Goal: Task Accomplishment & Management: Manage account settings

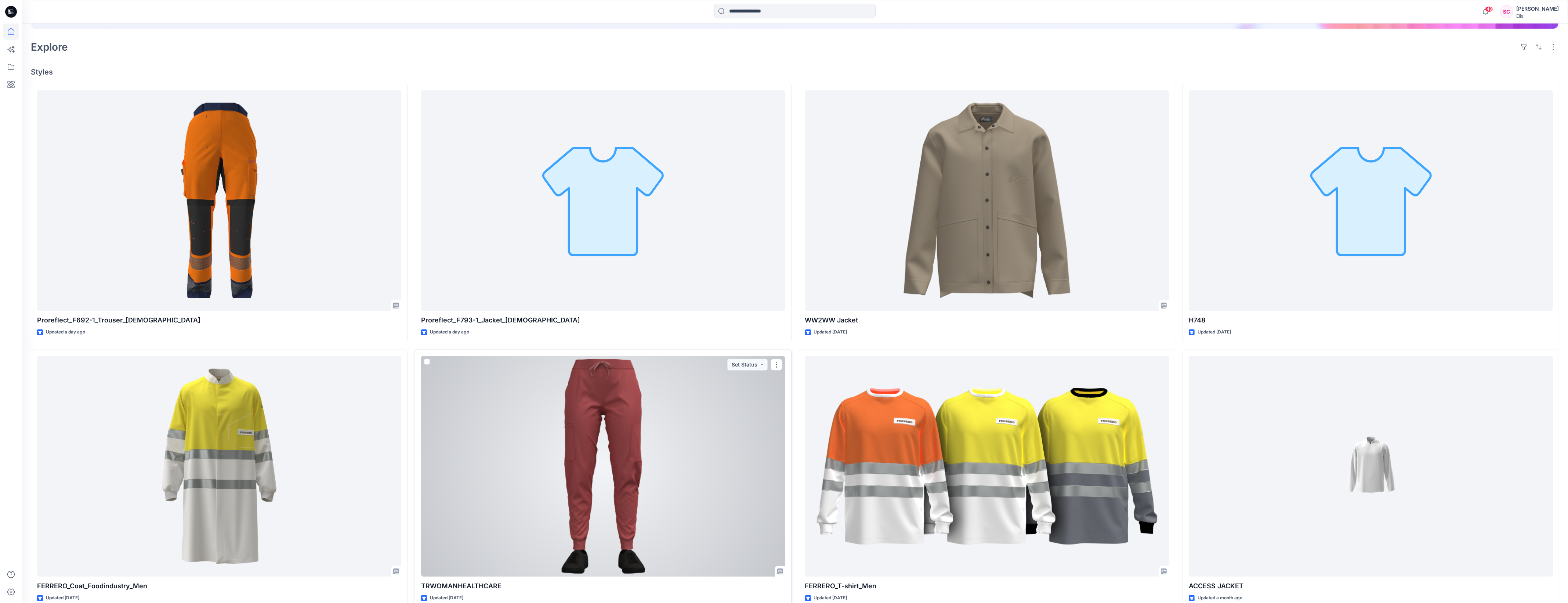
scroll to position [229, 0]
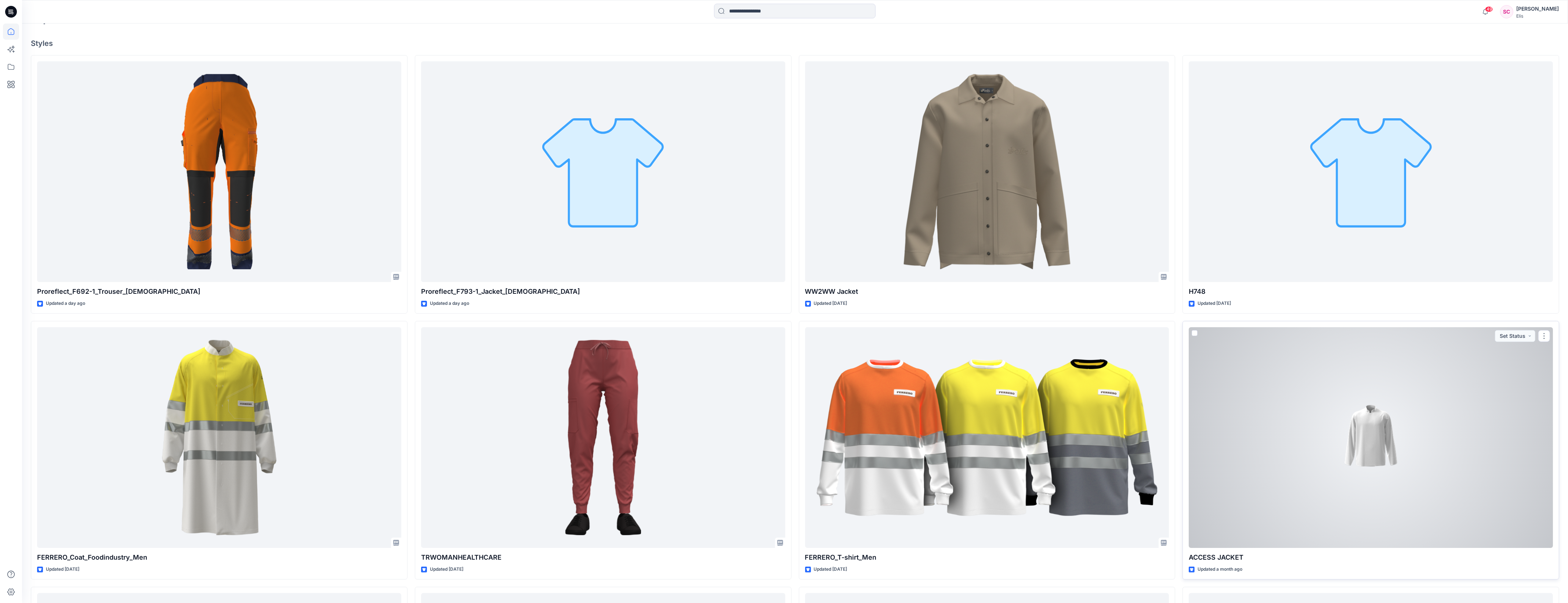
click at [491, 20] on div at bounding box center [1371, 437] width 364 height 221
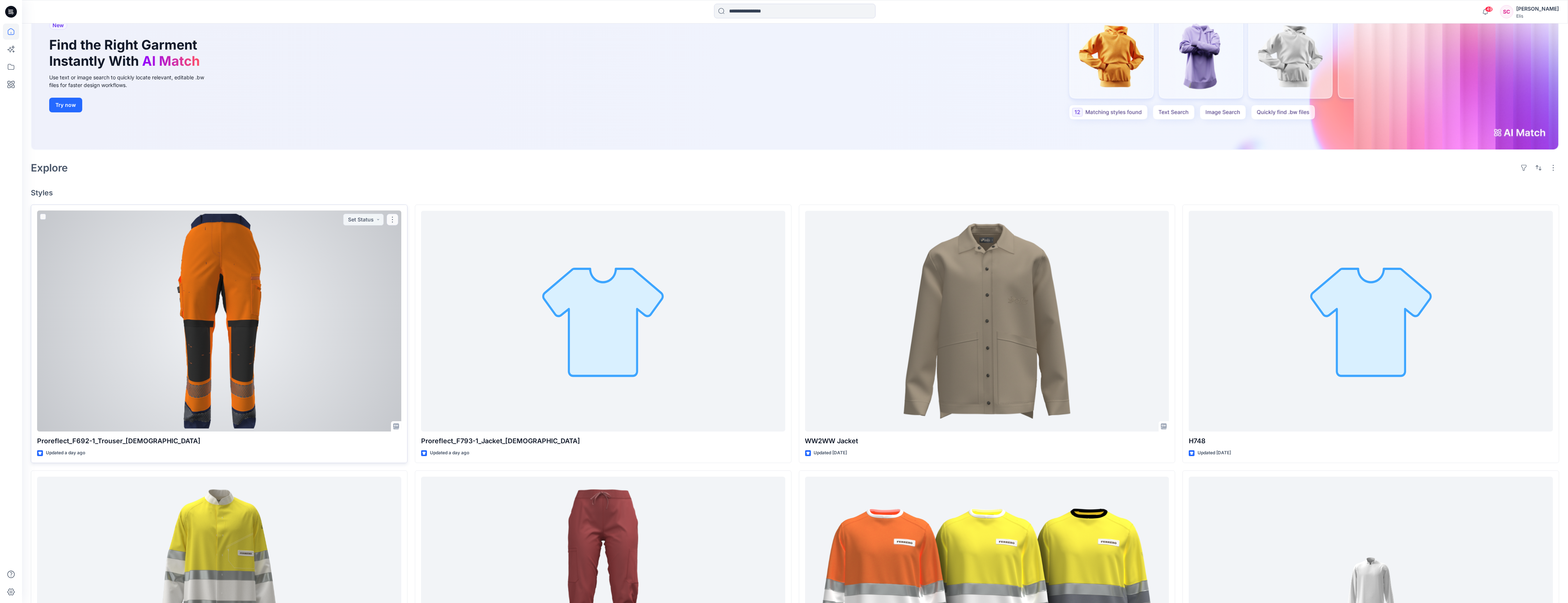
scroll to position [61, 0]
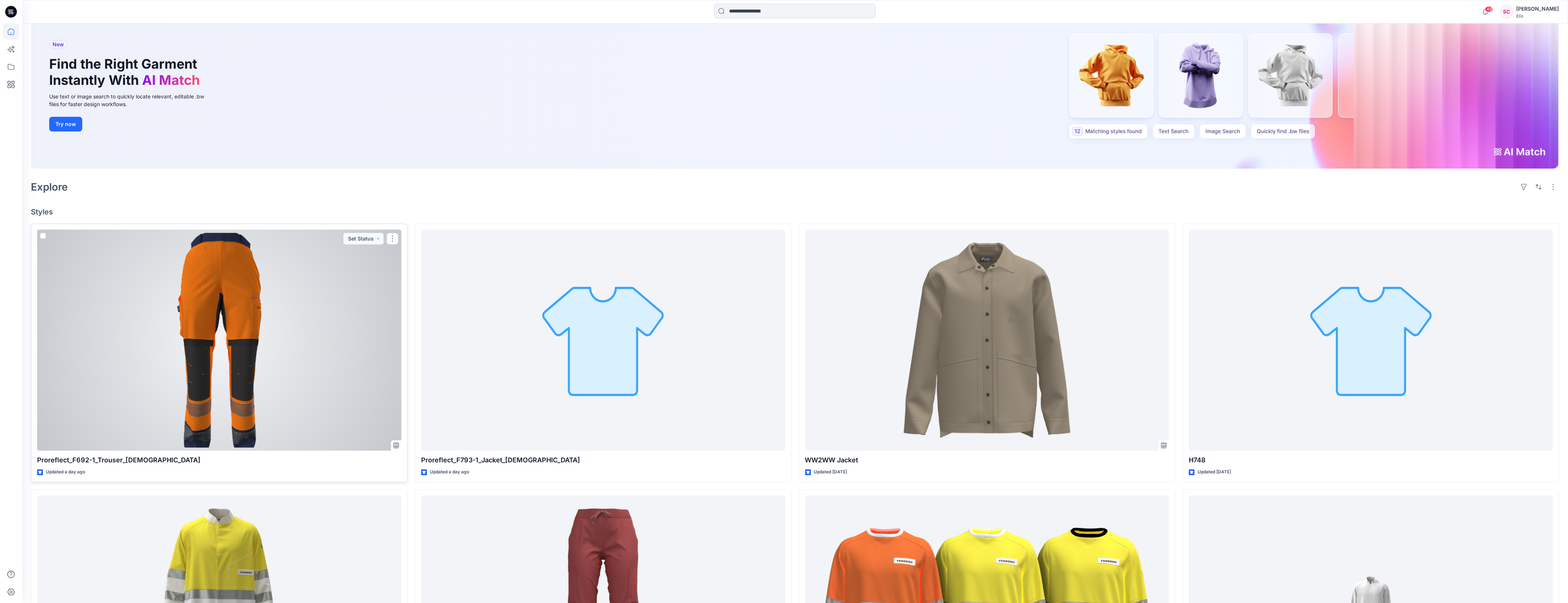
click at [229, 20] on div at bounding box center [219, 340] width 364 height 221
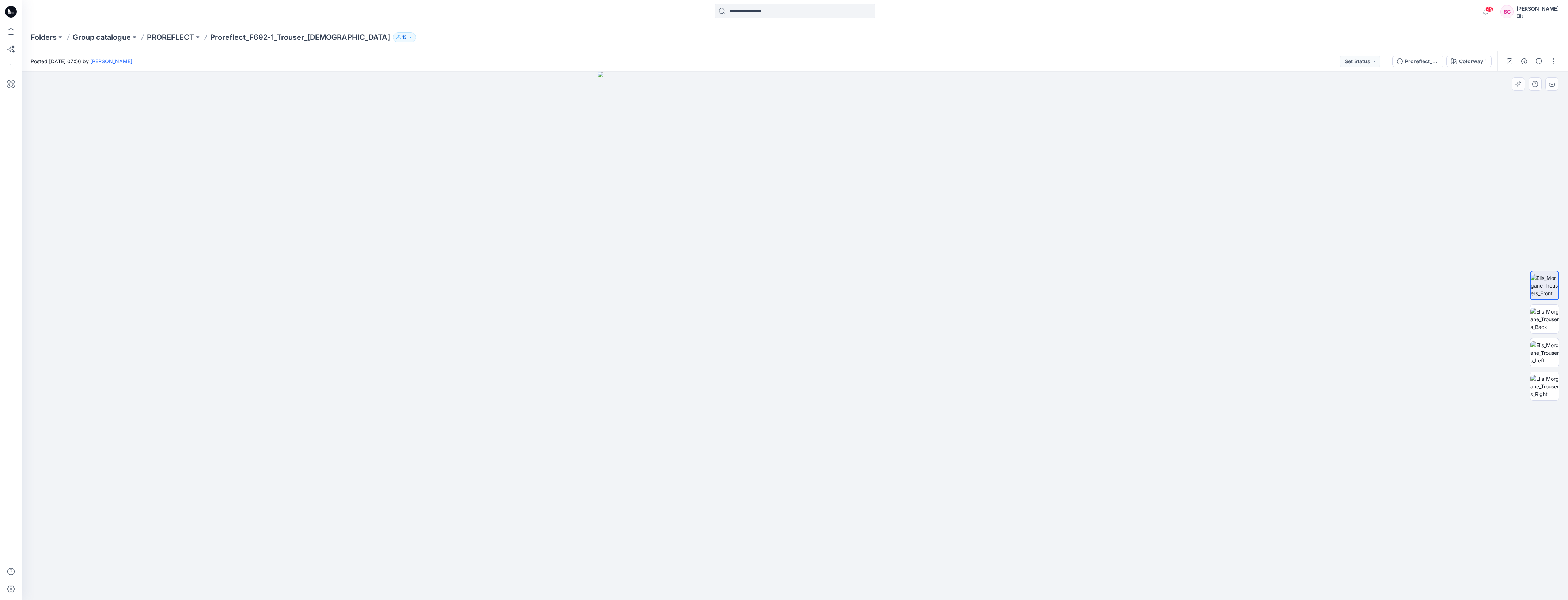
drag, startPoint x: 881, startPoint y: 131, endPoint x: 877, endPoint y: 365, distance: 234.0
click at [489, 20] on img at bounding box center [795, 336] width 395 height 528
drag, startPoint x: 10, startPoint y: 30, endPoint x: 10, endPoint y: 37, distance: 7.0
click at [10, 20] on icon at bounding box center [11, 31] width 16 height 16
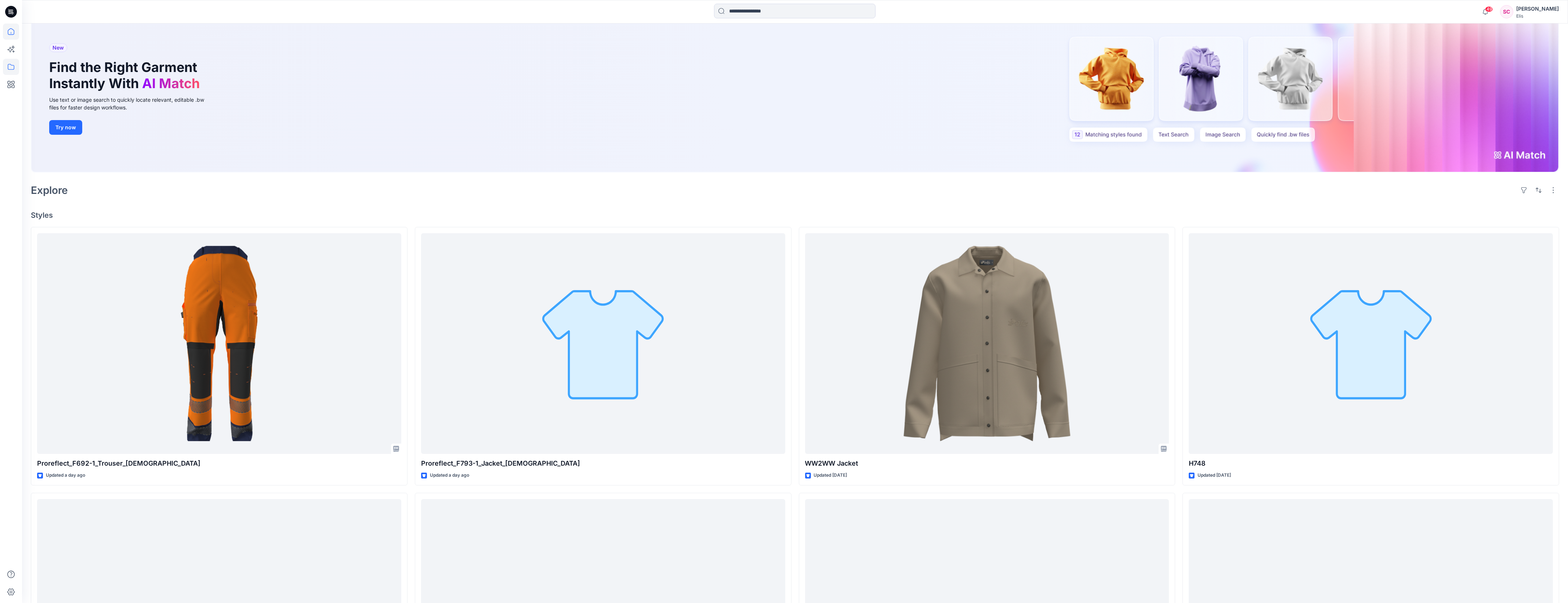
scroll to position [46, 0]
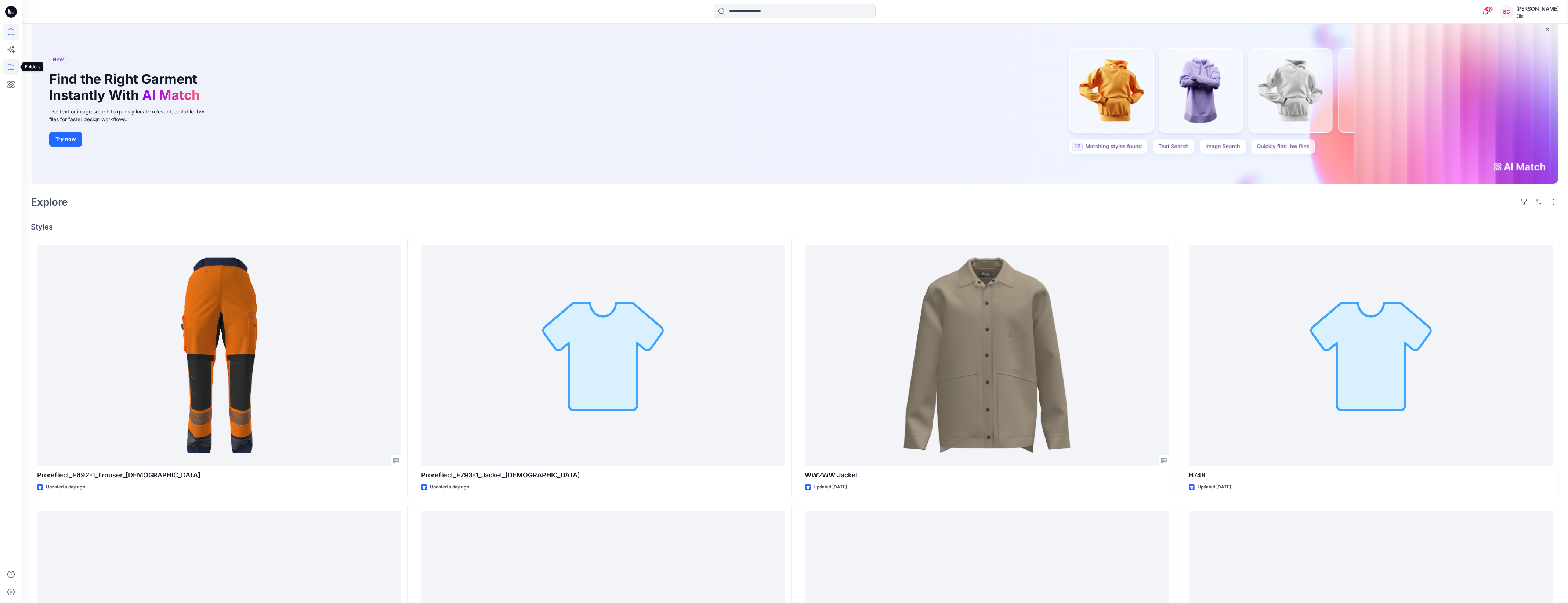
click at [13, 20] on icon at bounding box center [11, 67] width 16 height 16
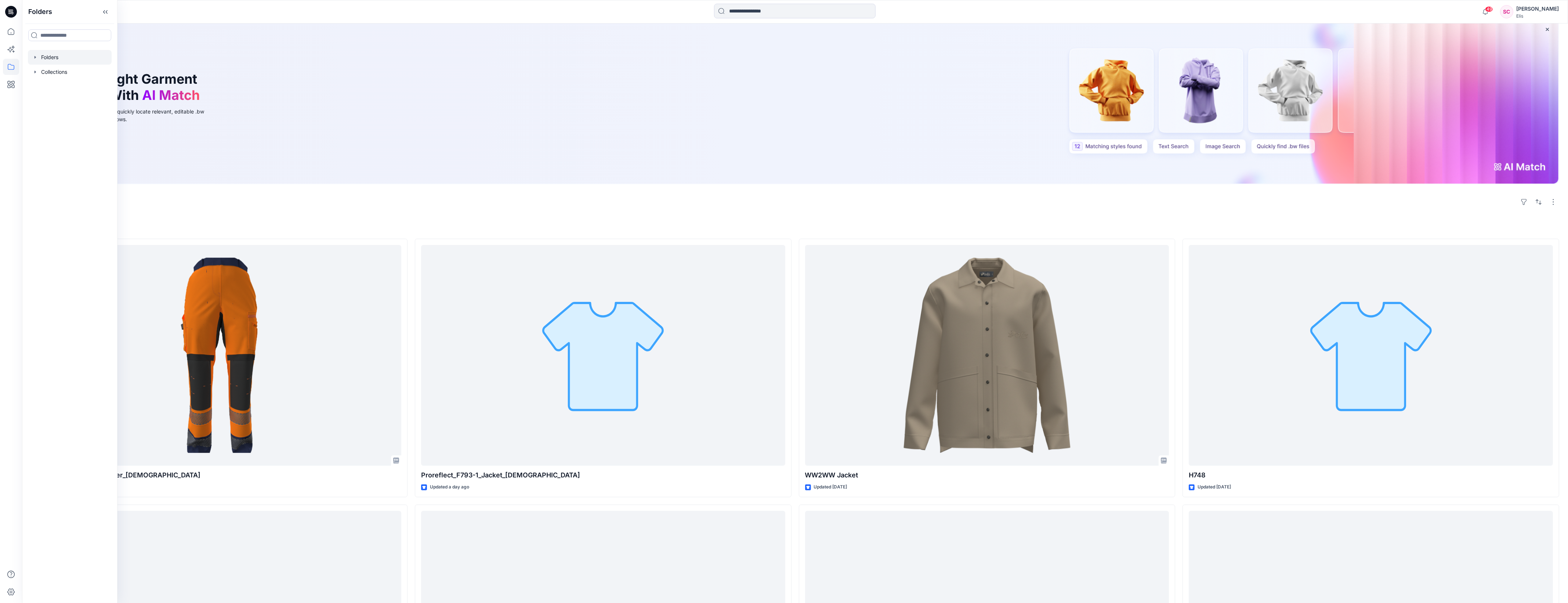
click at [53, 20] on div at bounding box center [70, 57] width 84 height 15
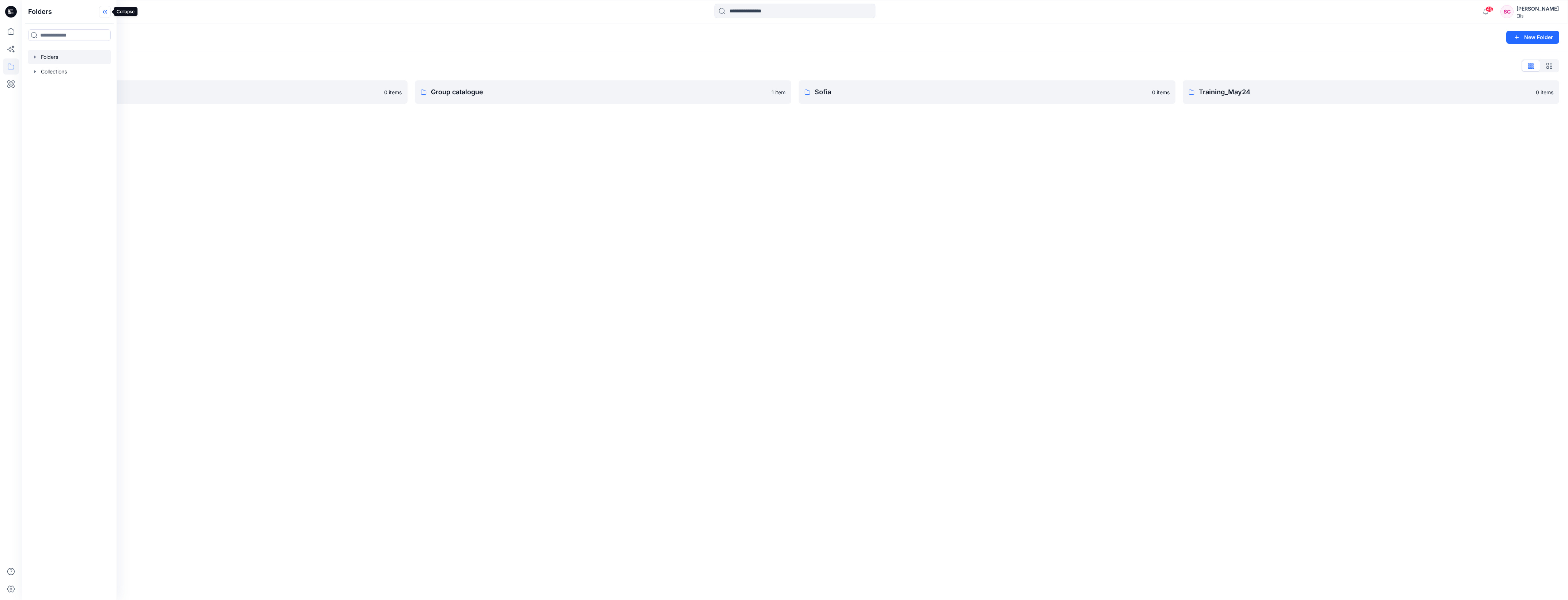
click at [106, 13] on icon at bounding box center [105, 12] width 12 height 12
click at [438, 20] on p "Group catalogue" at bounding box center [599, 92] width 337 height 10
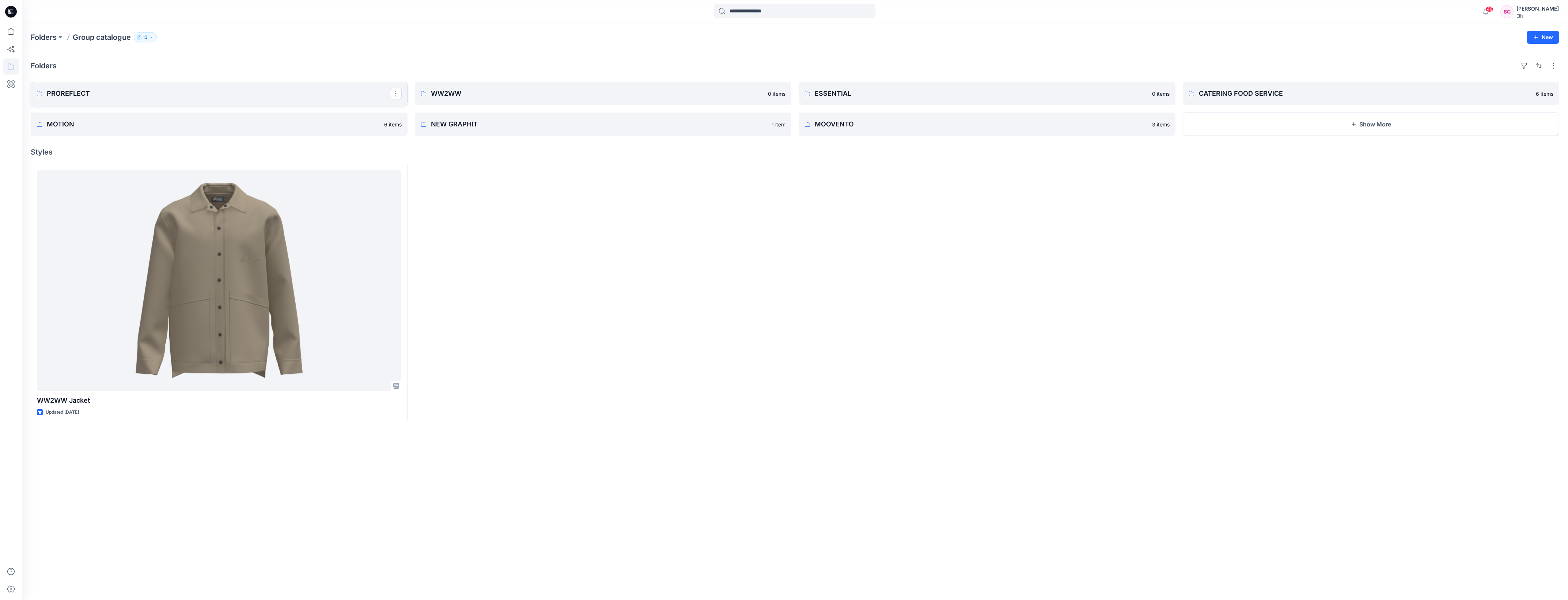
click at [68, 20] on p "PROREFLECT" at bounding box center [219, 93] width 343 height 10
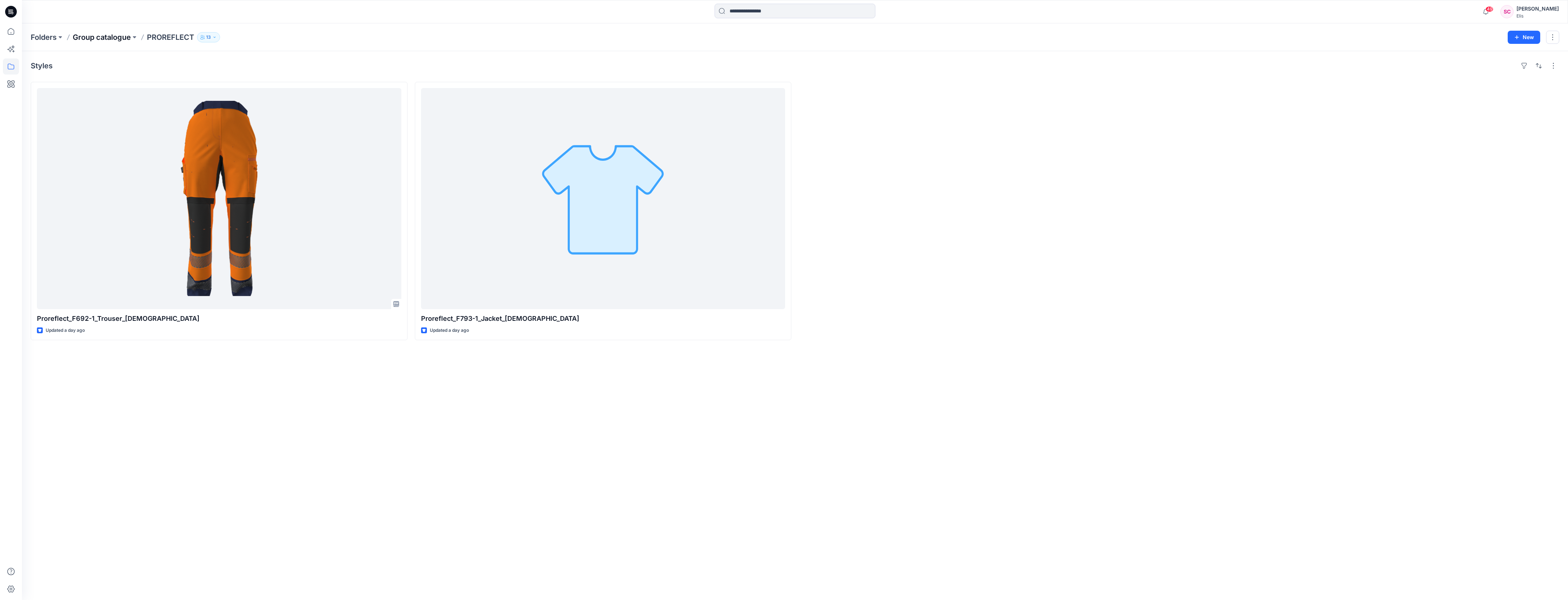
click at [112, 20] on p "Group catalogue" at bounding box center [101, 37] width 58 height 10
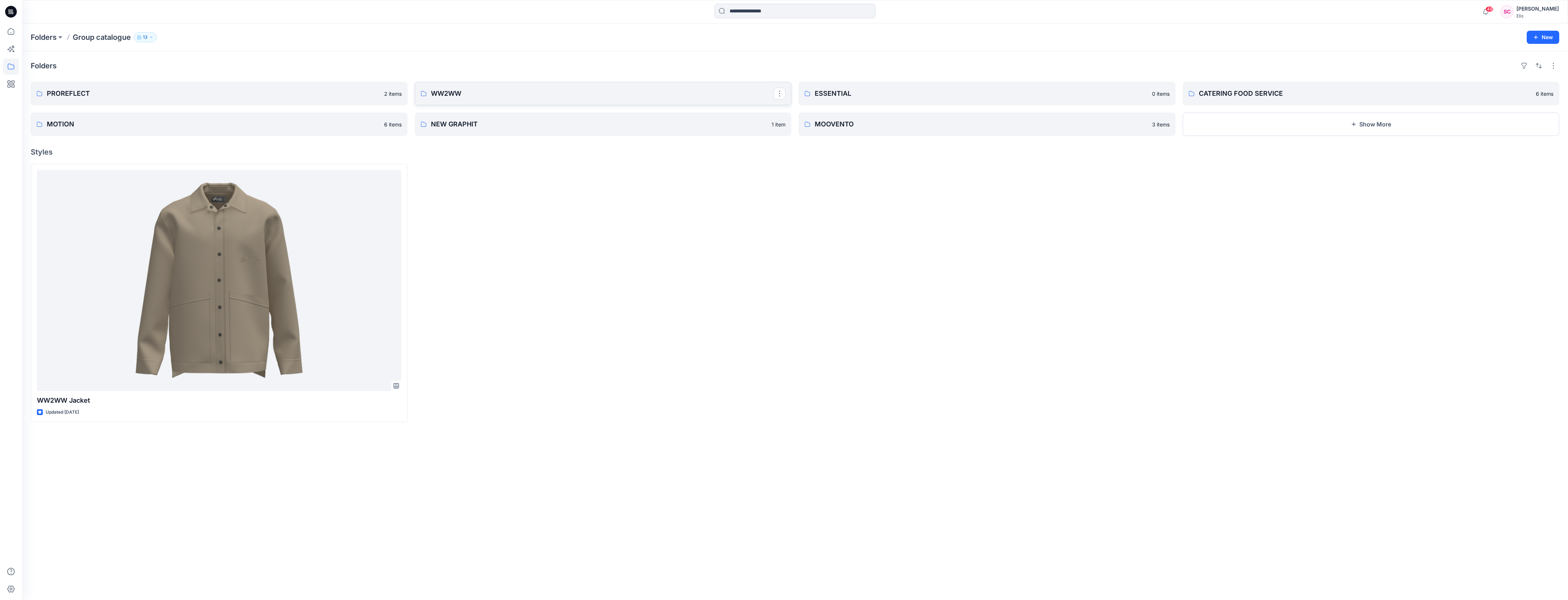
click at [441, 20] on p "WW2WW" at bounding box center [603, 93] width 343 height 10
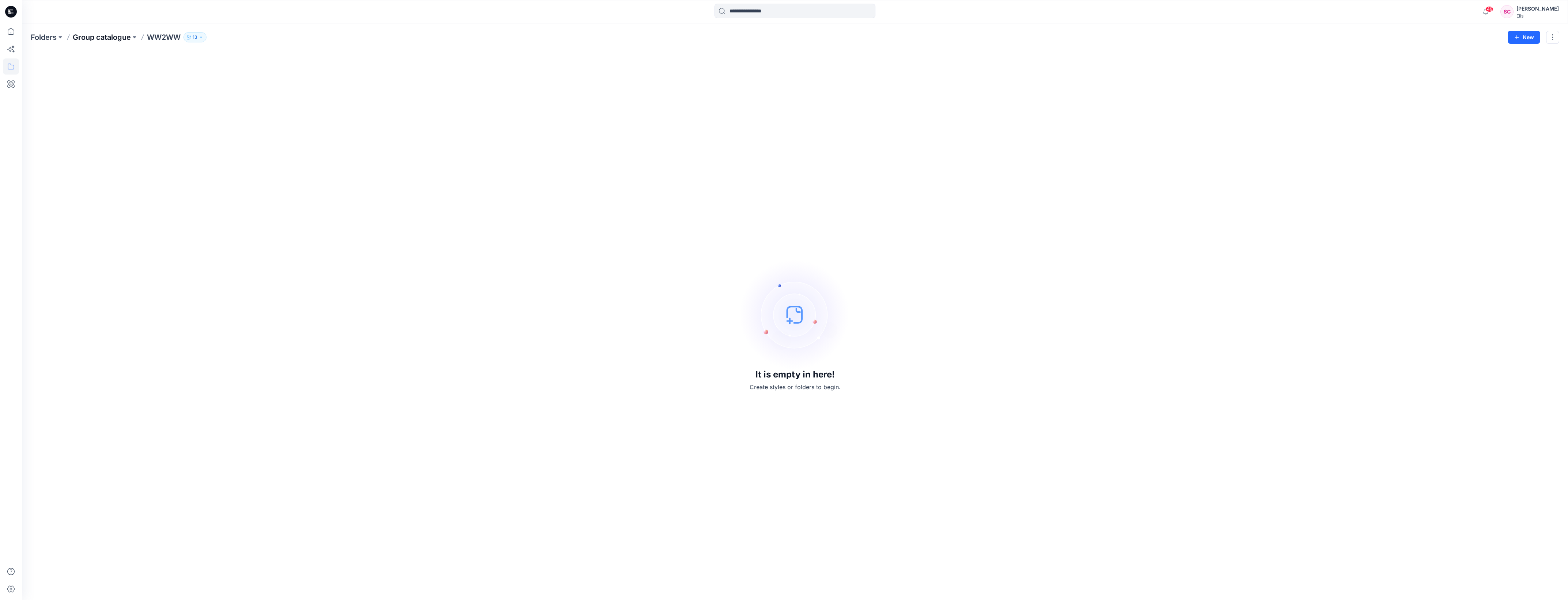
click at [96, 20] on p "Group catalogue" at bounding box center [101, 37] width 58 height 10
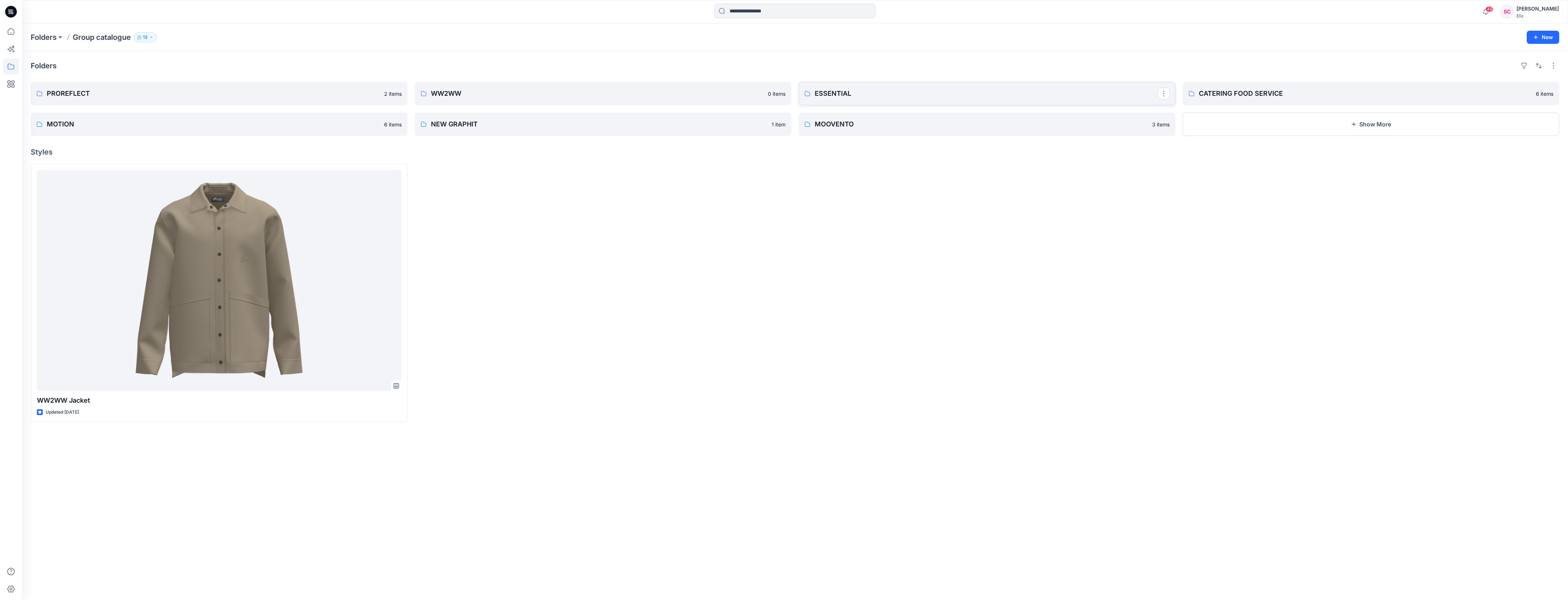
click at [489, 20] on p "ESSENTIAL" at bounding box center [986, 93] width 343 height 10
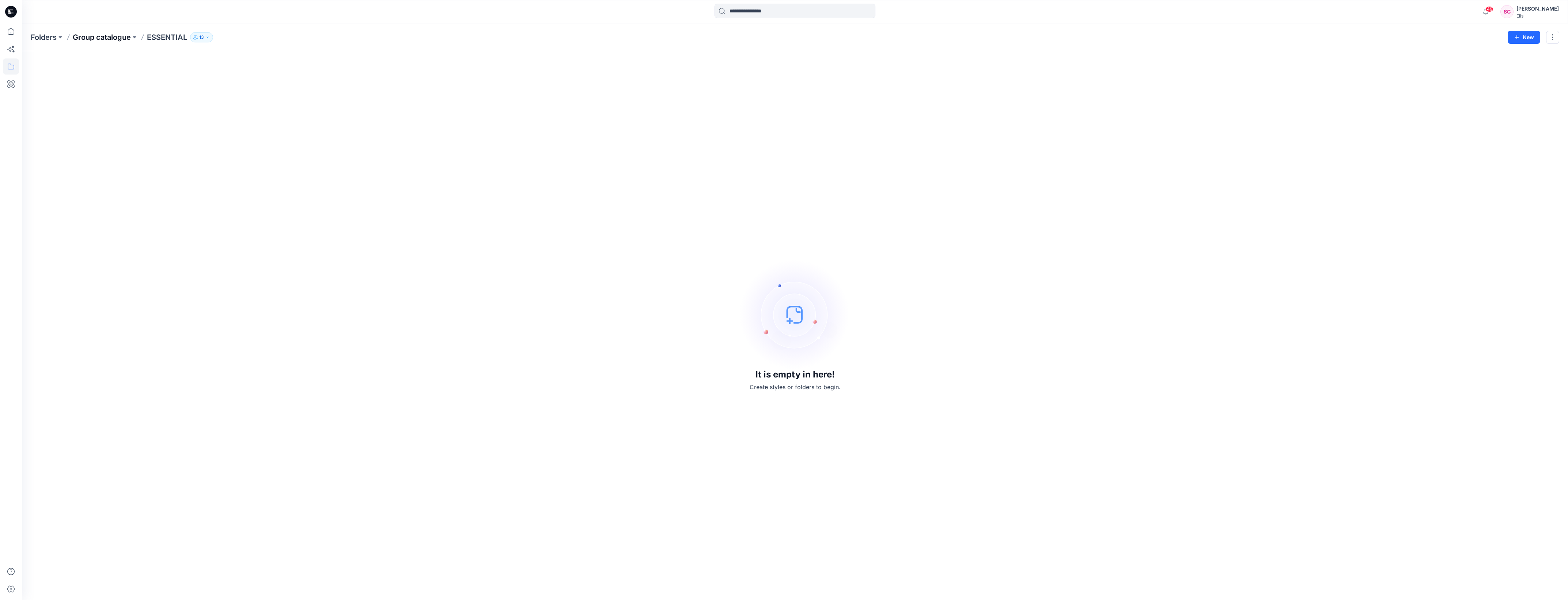
click at [106, 20] on p "Group catalogue" at bounding box center [101, 37] width 58 height 10
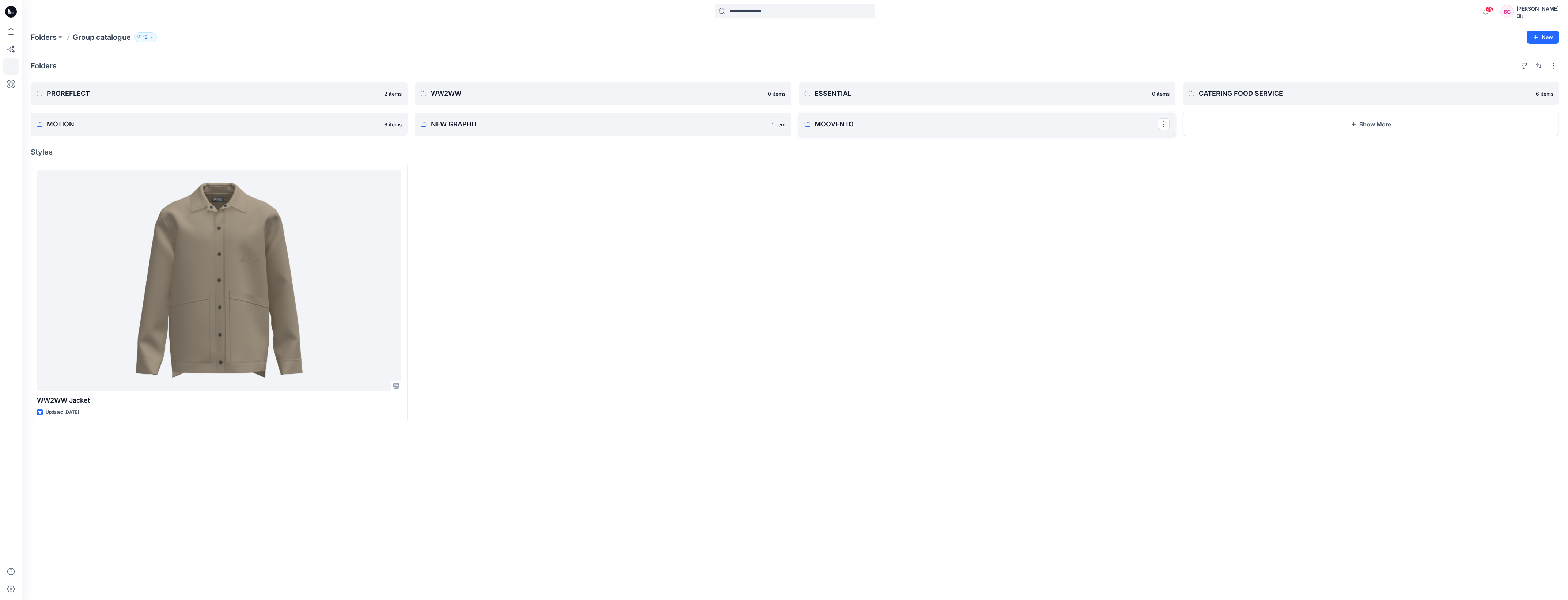
click at [489, 20] on p "MOOVENTO" at bounding box center [986, 124] width 343 height 10
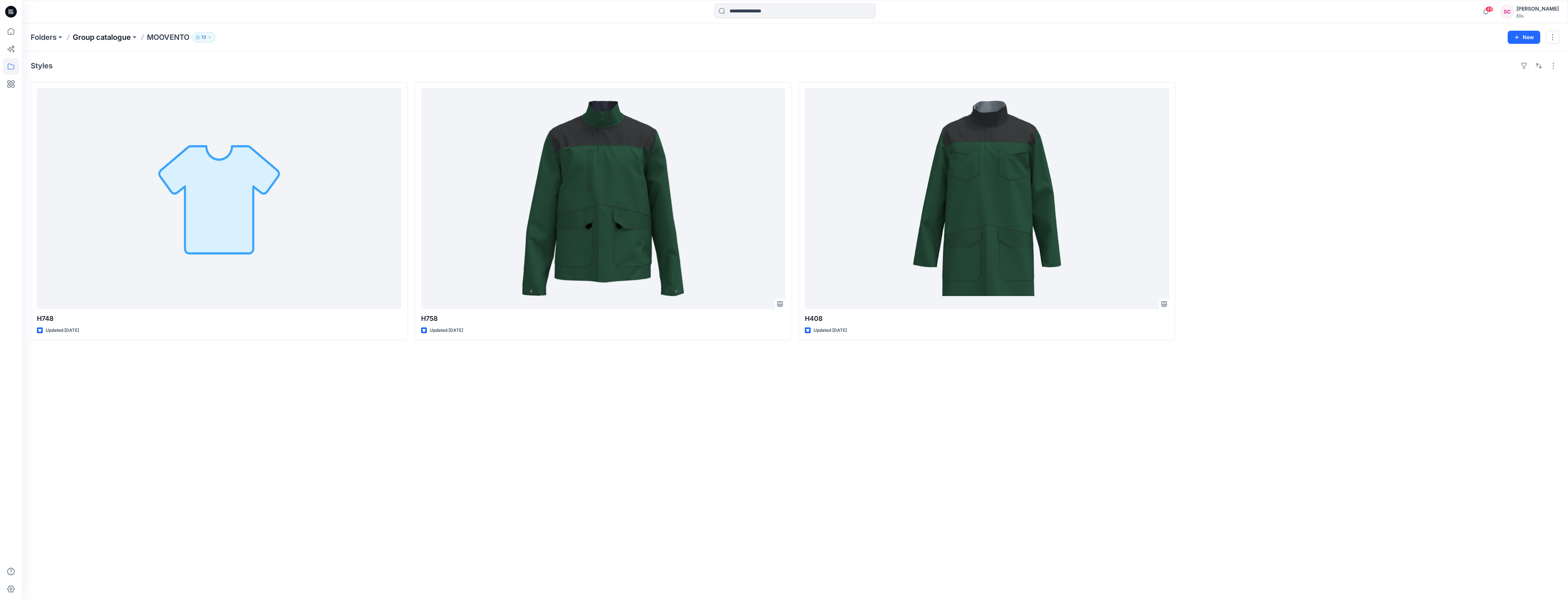
click at [103, 20] on p "Group catalogue" at bounding box center [101, 37] width 58 height 10
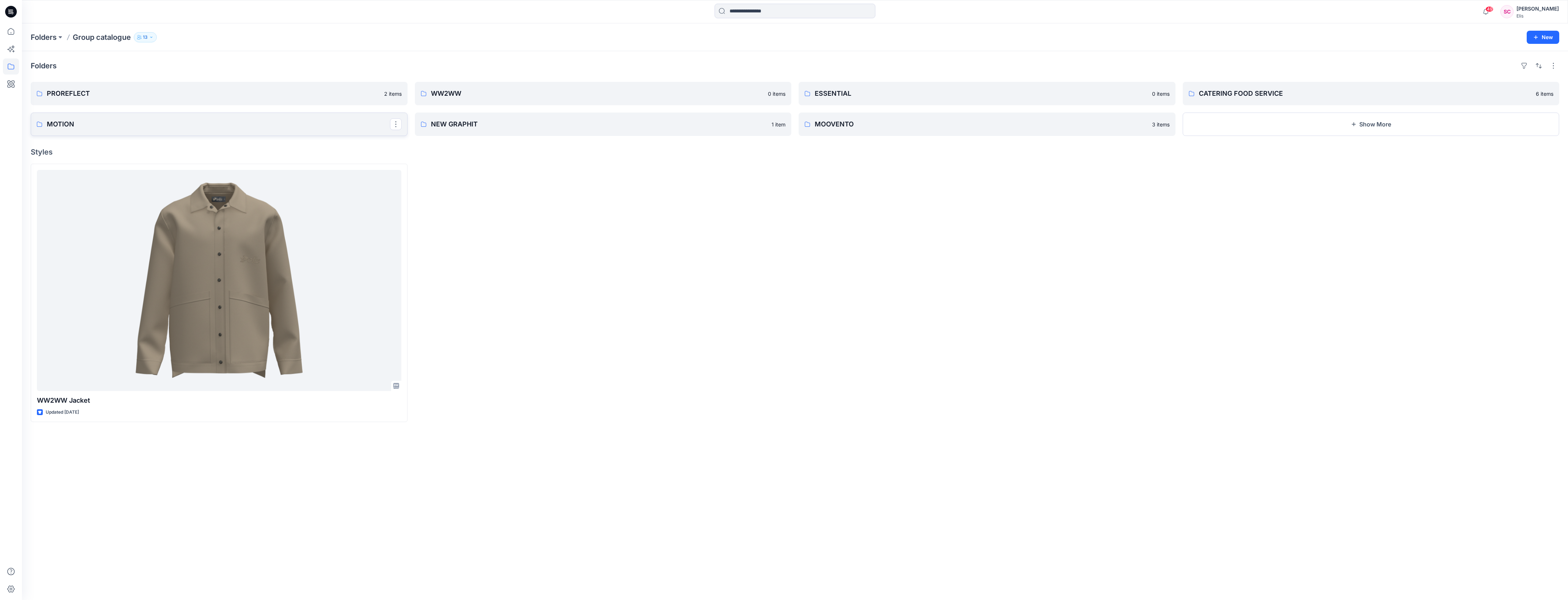
click at [104, 20] on p "MOTION" at bounding box center [219, 124] width 343 height 10
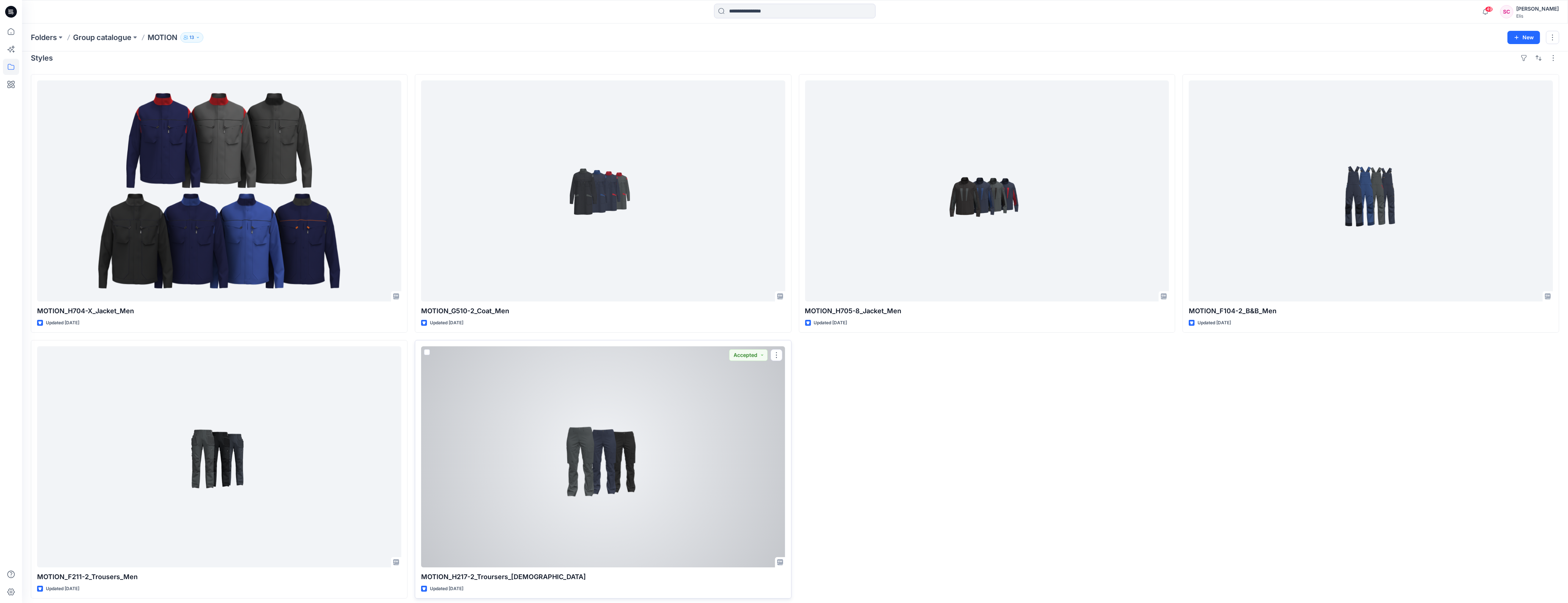
scroll to position [13, 0]
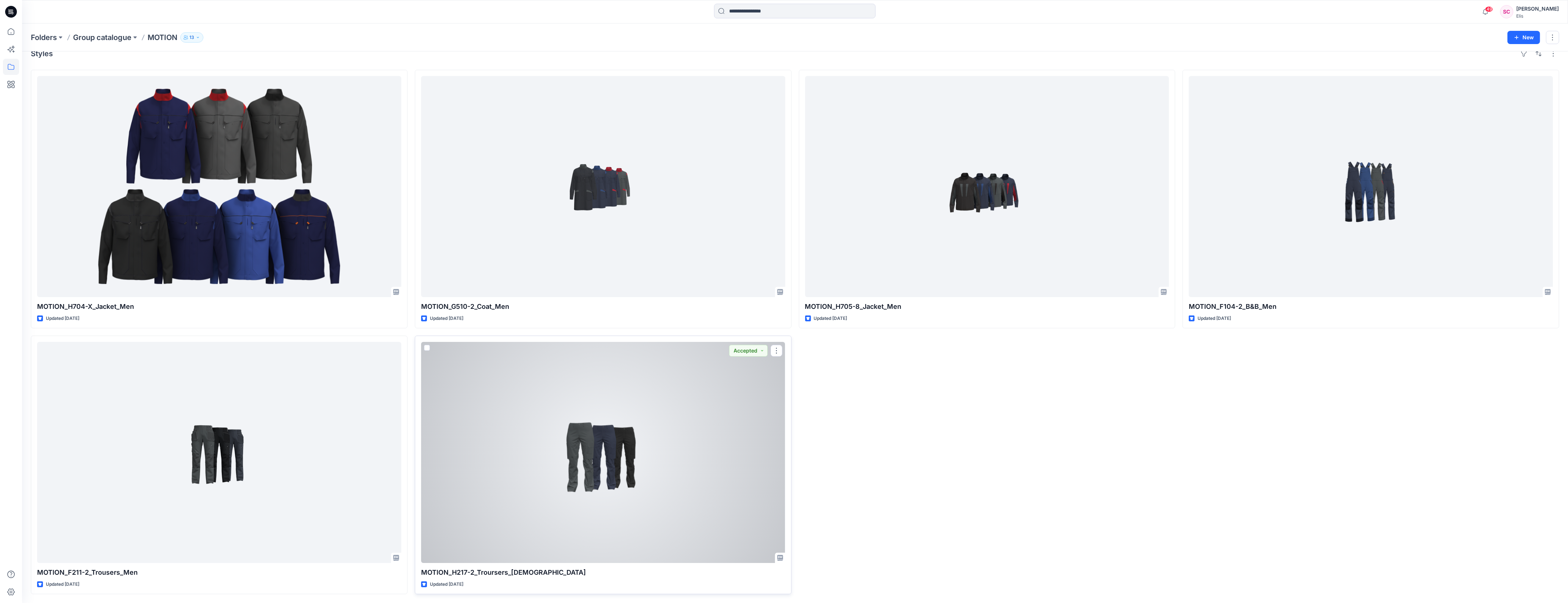
click at [491, 20] on div at bounding box center [603, 452] width 364 height 221
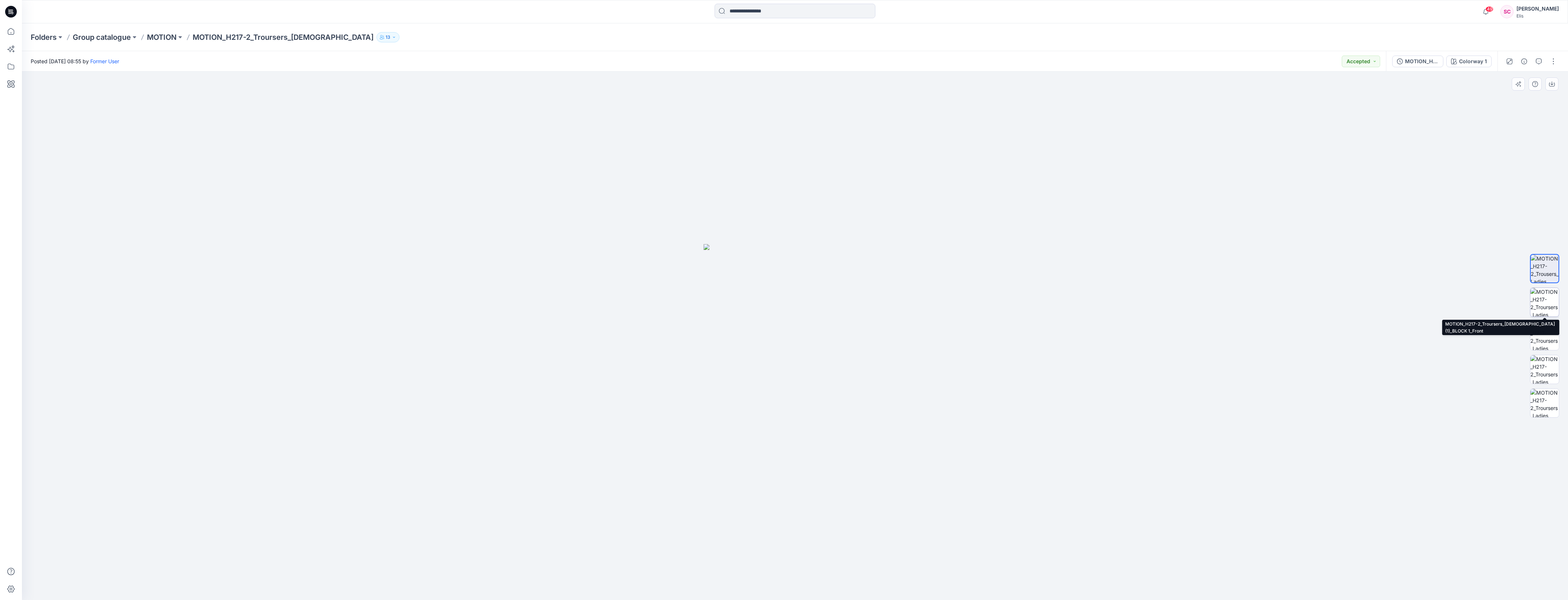
click at [489, 20] on img at bounding box center [1544, 302] width 29 height 29
click at [489, 20] on img at bounding box center [1544, 335] width 29 height 29
click at [489, 20] on img at bounding box center [1544, 302] width 29 height 29
click at [107, 20] on p "Group catalogue" at bounding box center [101, 37] width 58 height 10
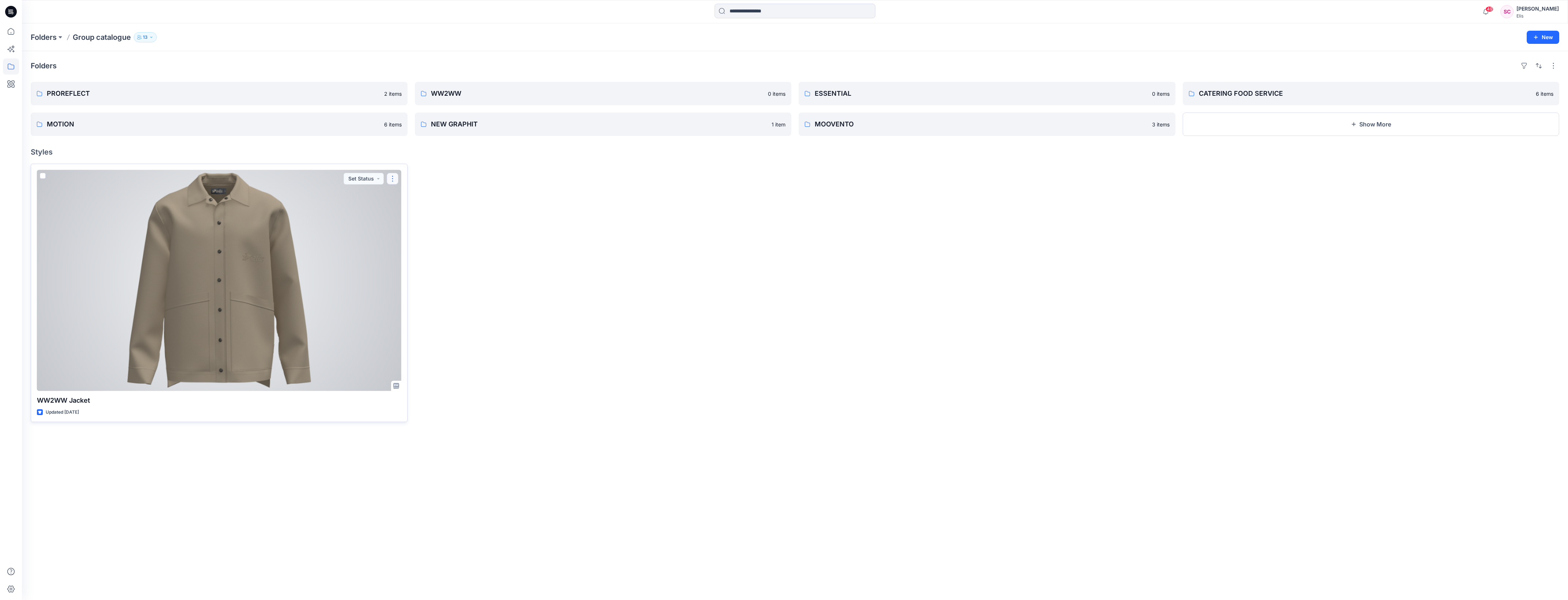
click at [390, 20] on button "button" at bounding box center [392, 178] width 12 height 12
click at [408, 20] on p "Edit" at bounding box center [405, 195] width 9 height 8
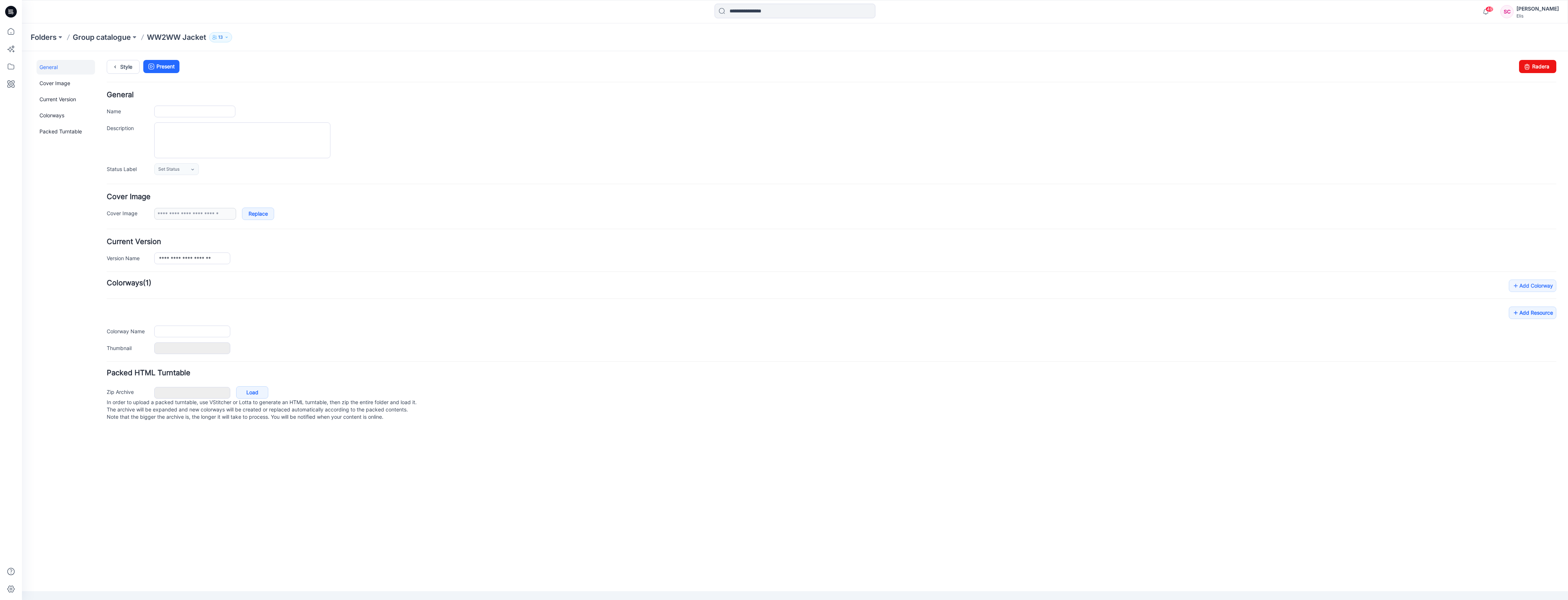
type input "**********"
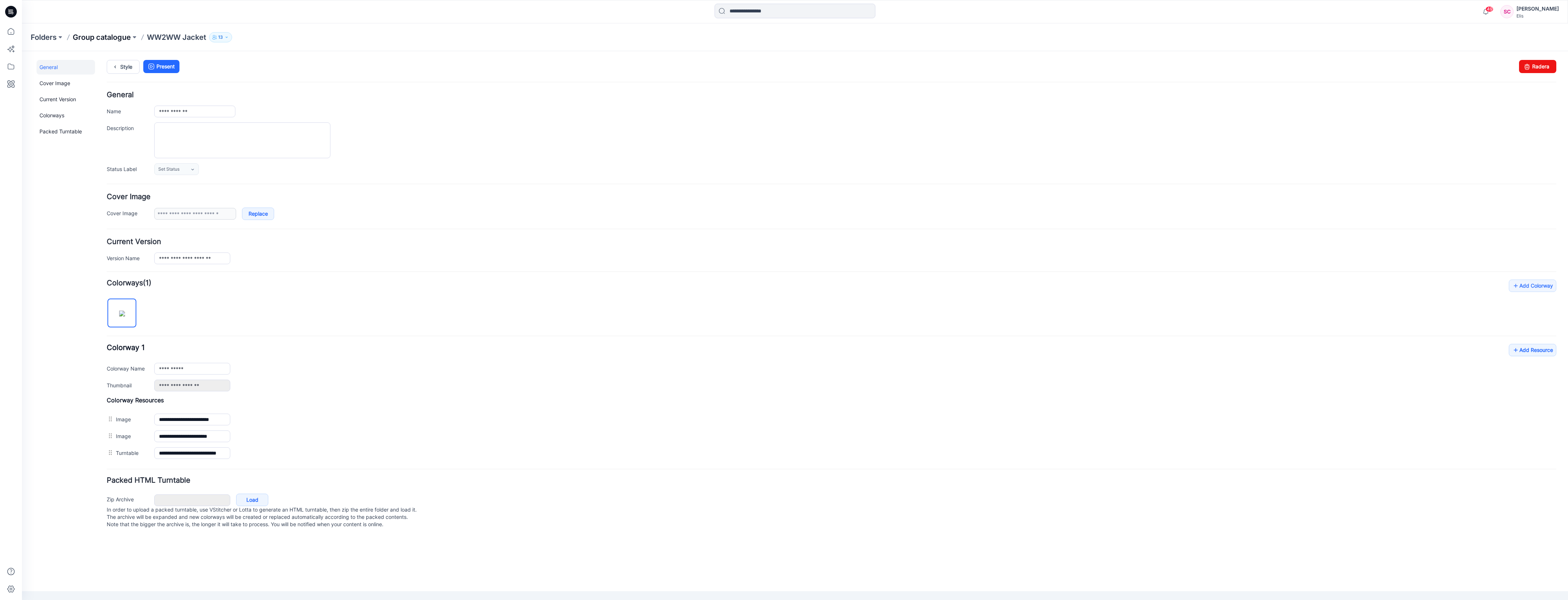
click at [104, 20] on p "Group catalogue" at bounding box center [101, 37] width 58 height 10
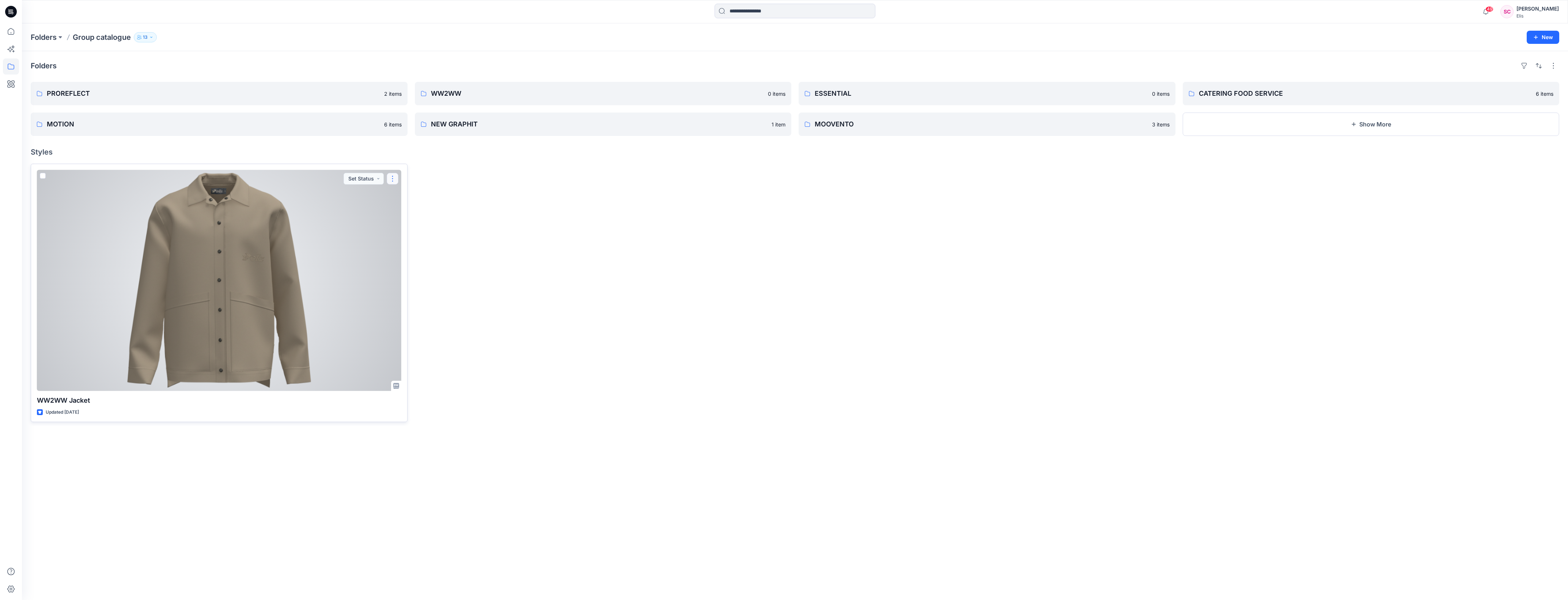
click at [392, 20] on button "button" at bounding box center [392, 178] width 12 height 12
click at [321, 20] on div at bounding box center [219, 280] width 365 height 221
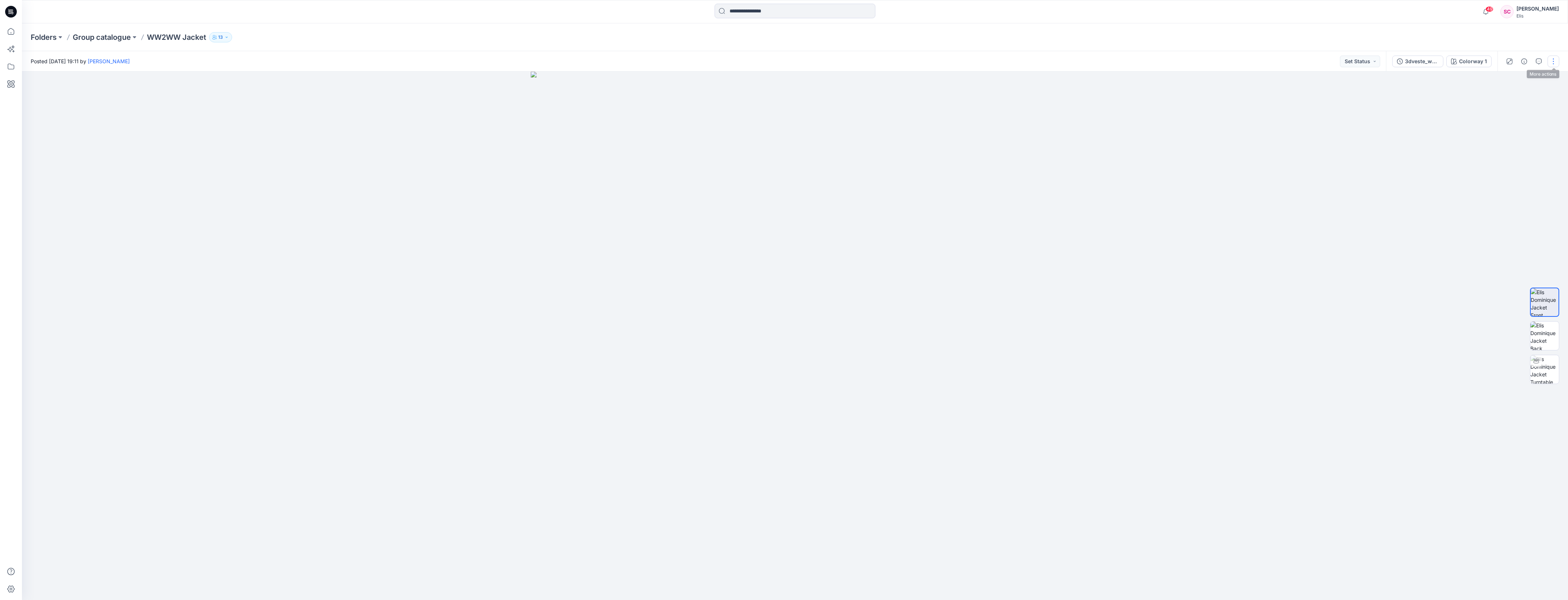
click at [489, 20] on button "button" at bounding box center [1553, 61] width 12 height 12
click at [489, 20] on p "Duplicate to..." at bounding box center [1519, 139] width 33 height 8
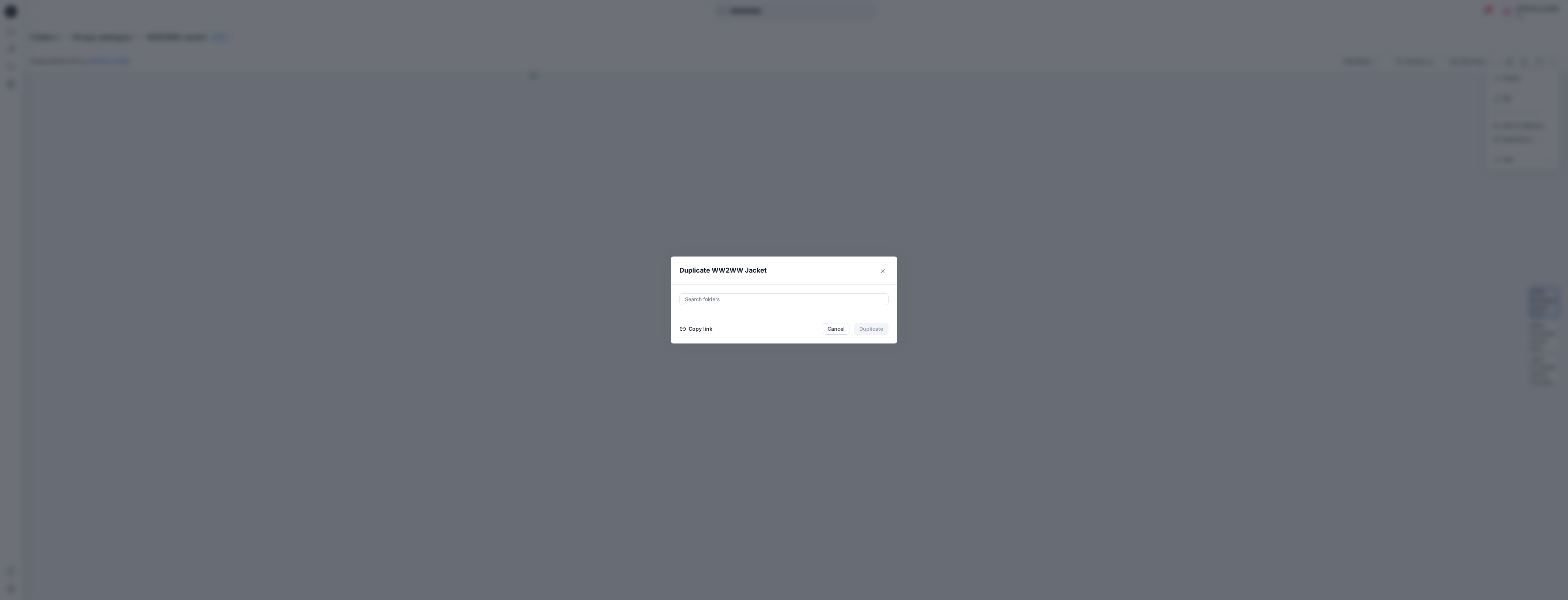
click at [489, 20] on div at bounding box center [784, 299] width 200 height 9
click at [489, 20] on p "Group catalogue" at bounding box center [736, 326] width 34 height 8
type input "**"
click at [489, 20] on header "Duplicate WW2WW Jacket" at bounding box center [777, 271] width 212 height 28
click at [489, 20] on button "Duplicate" at bounding box center [871, 329] width 35 height 12
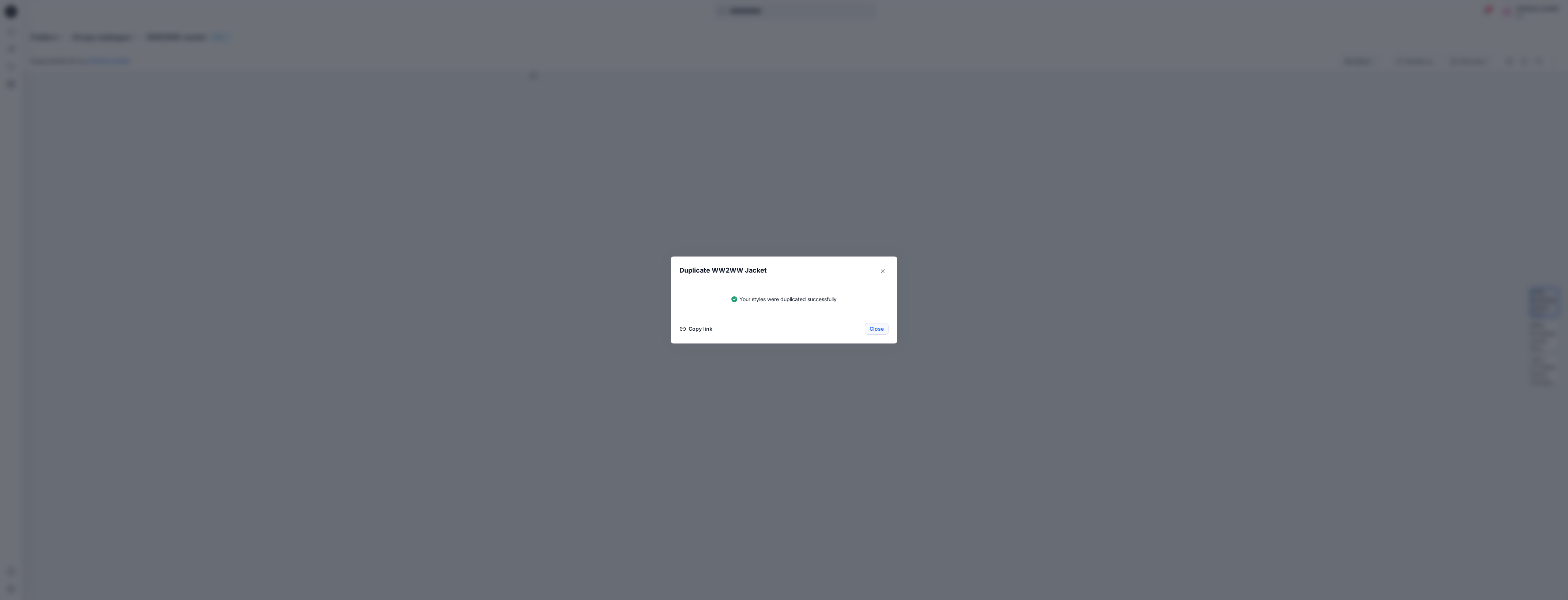
click at [489, 20] on button "Close" at bounding box center [877, 329] width 24 height 12
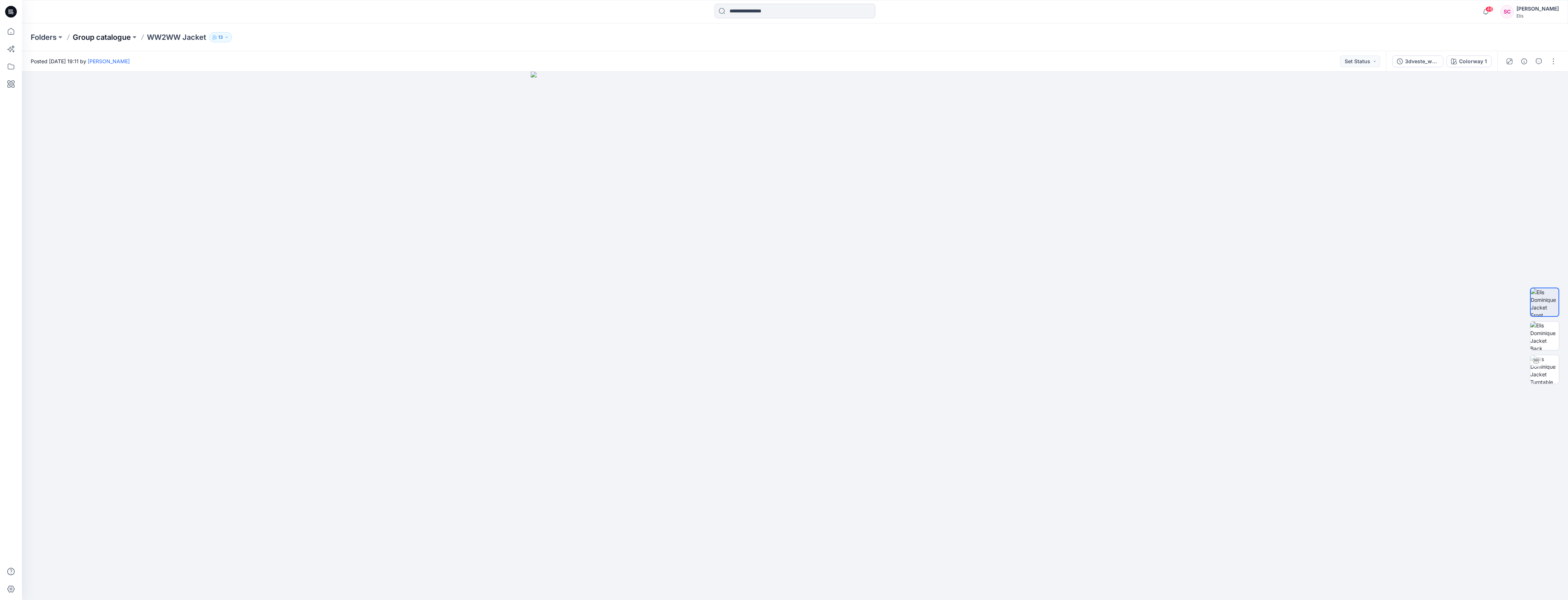
click at [118, 20] on p "Group catalogue" at bounding box center [101, 37] width 58 height 10
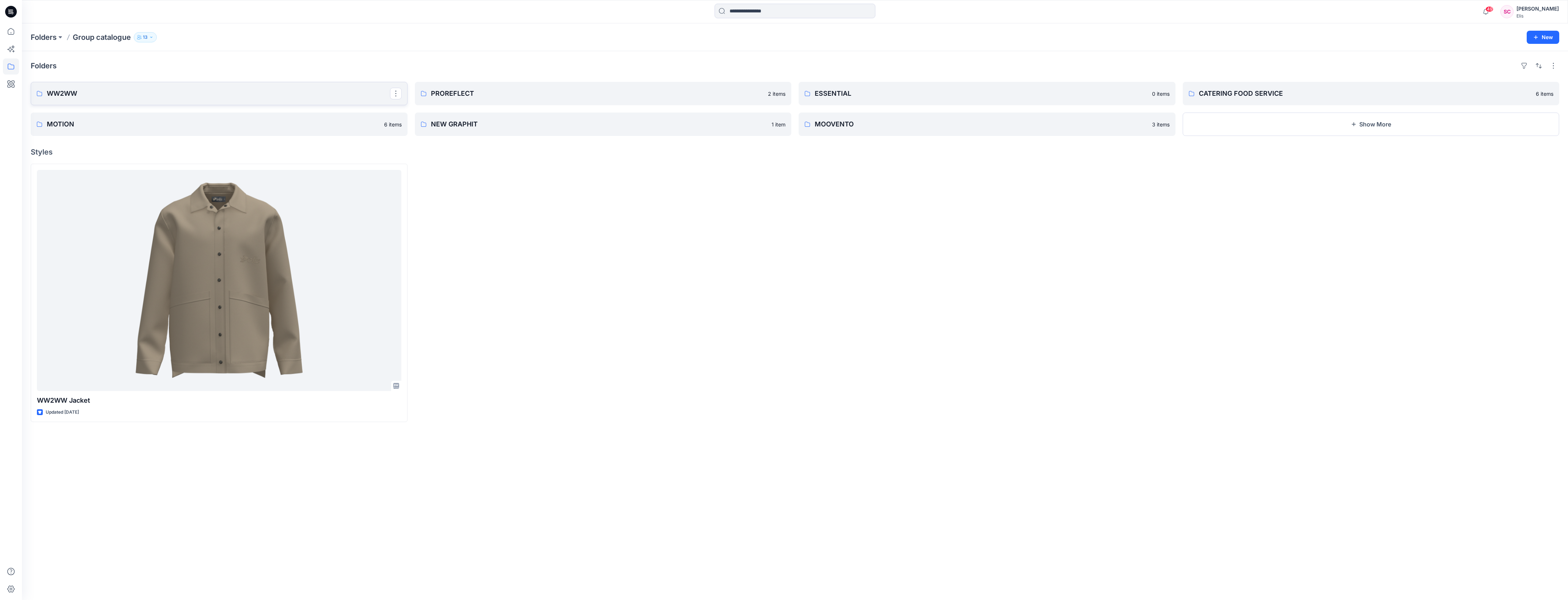
click at [312, 20] on p "WW2WW" at bounding box center [219, 93] width 343 height 10
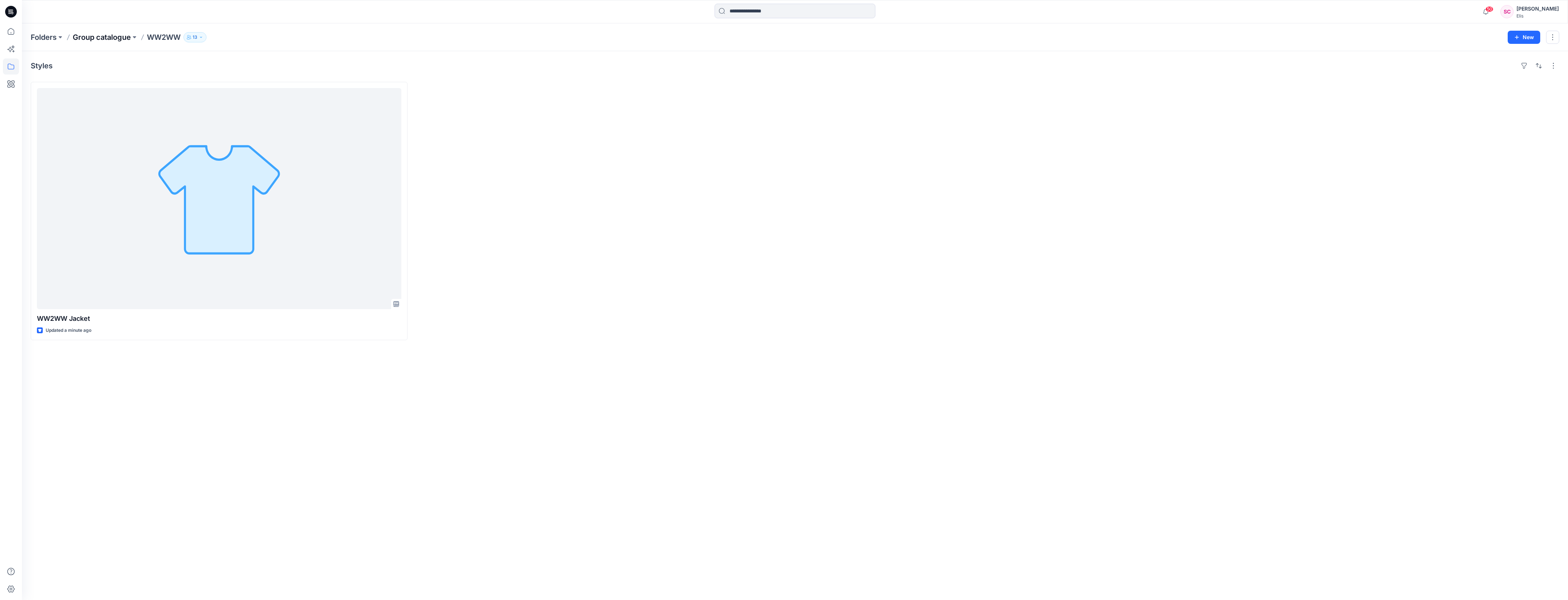
click at [105, 39] on p "Group catalogue" at bounding box center [101, 37] width 58 height 10
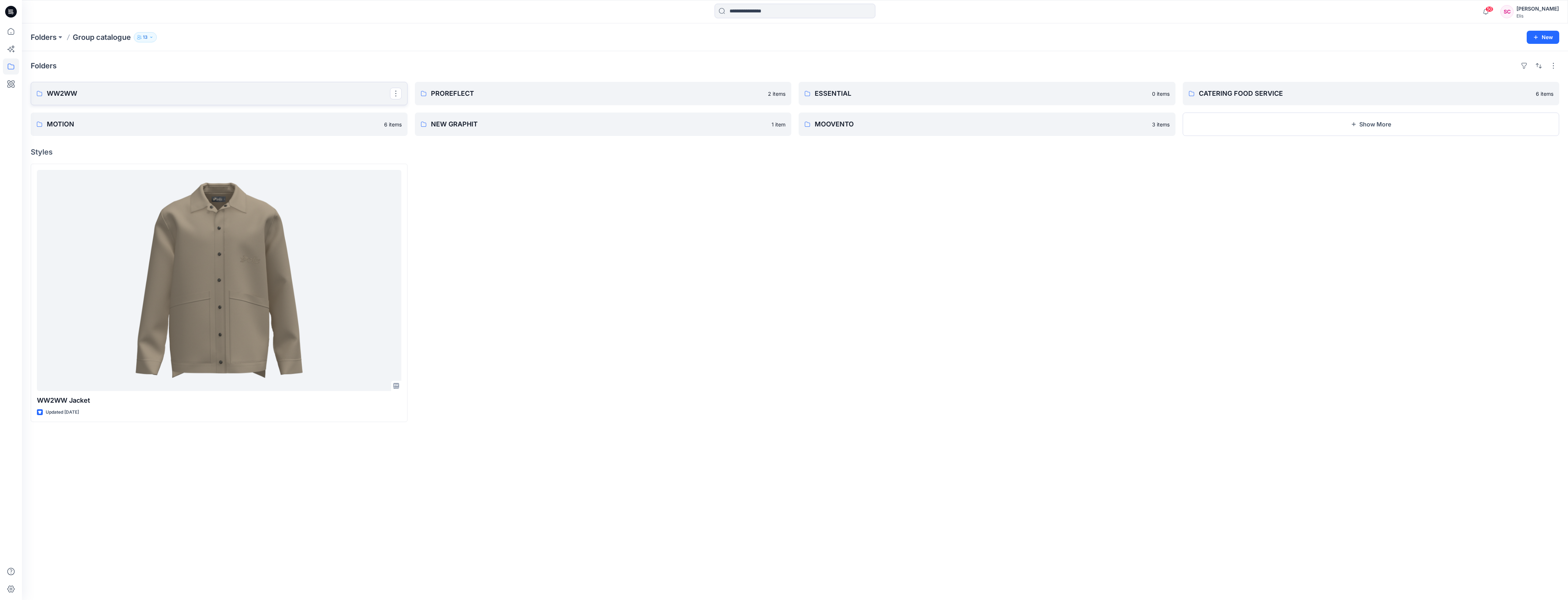
click at [98, 91] on p "WW2WW" at bounding box center [219, 93] width 343 height 10
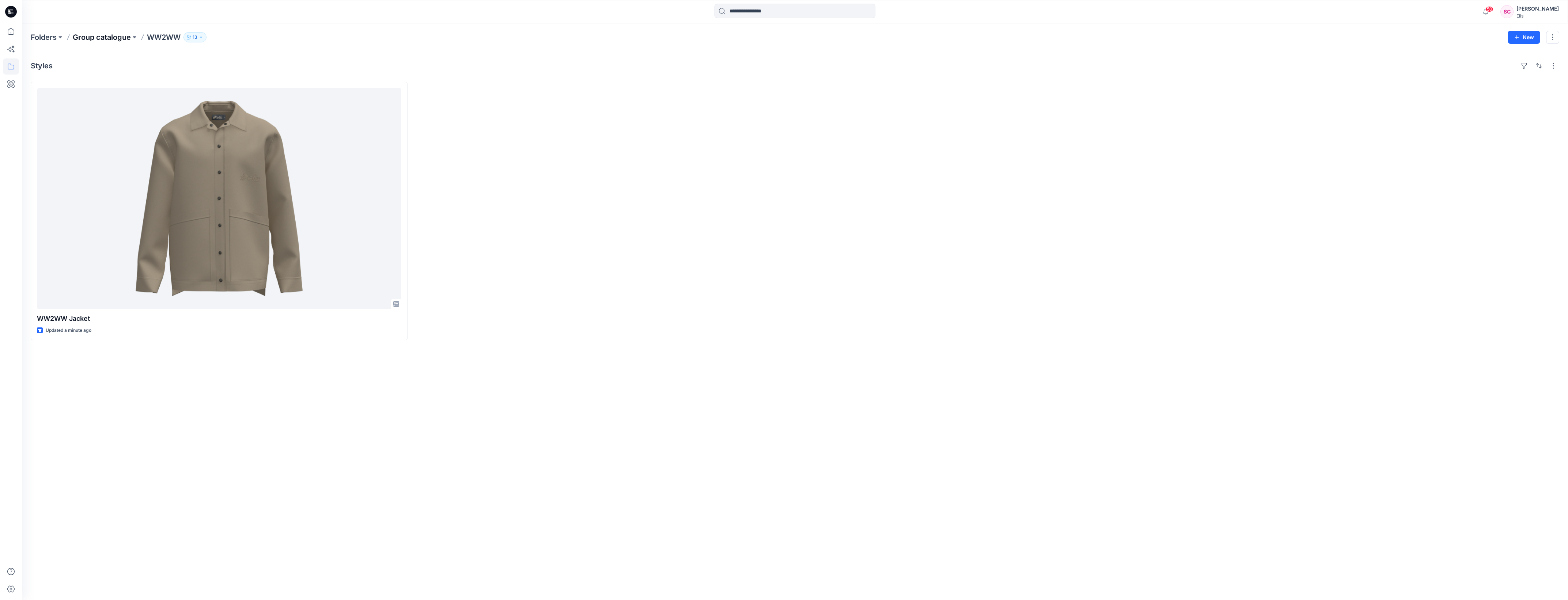
click at [102, 35] on p "Group catalogue" at bounding box center [101, 37] width 58 height 10
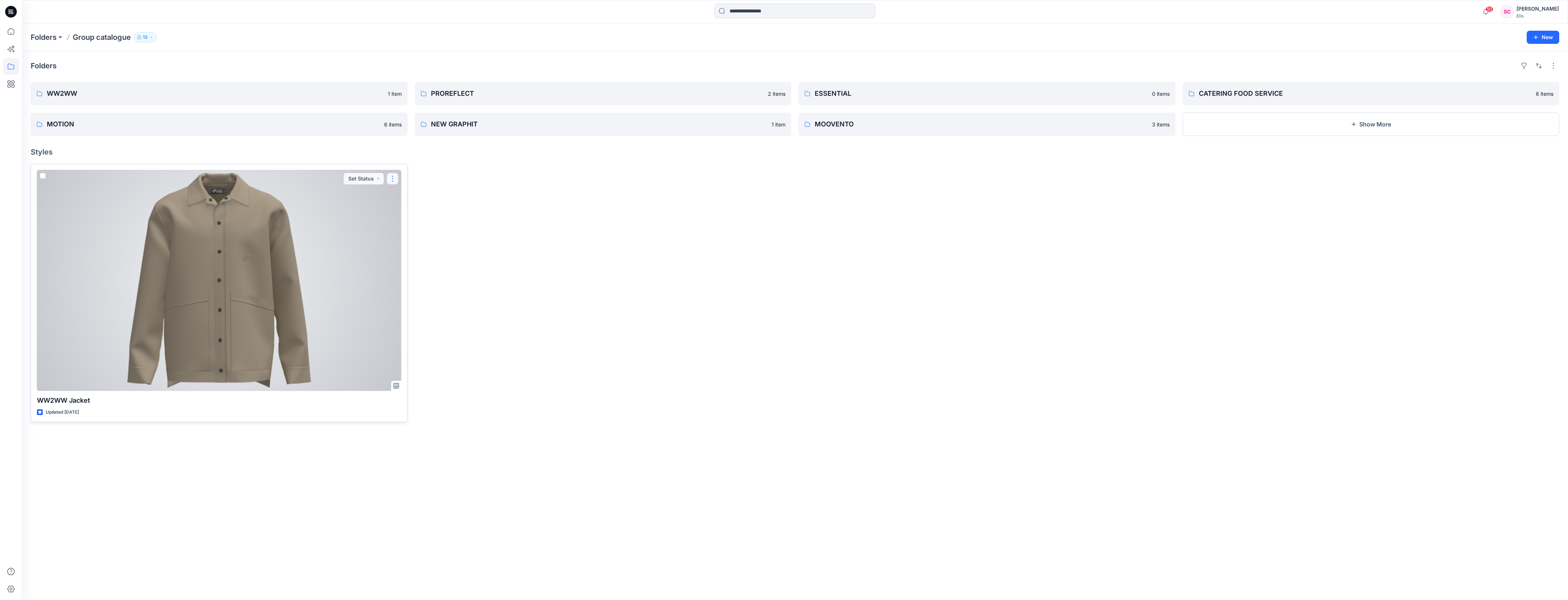
click at [390, 180] on button "button" at bounding box center [392, 178] width 12 height 12
click at [413, 194] on button "Edit" at bounding box center [428, 195] width 79 height 13
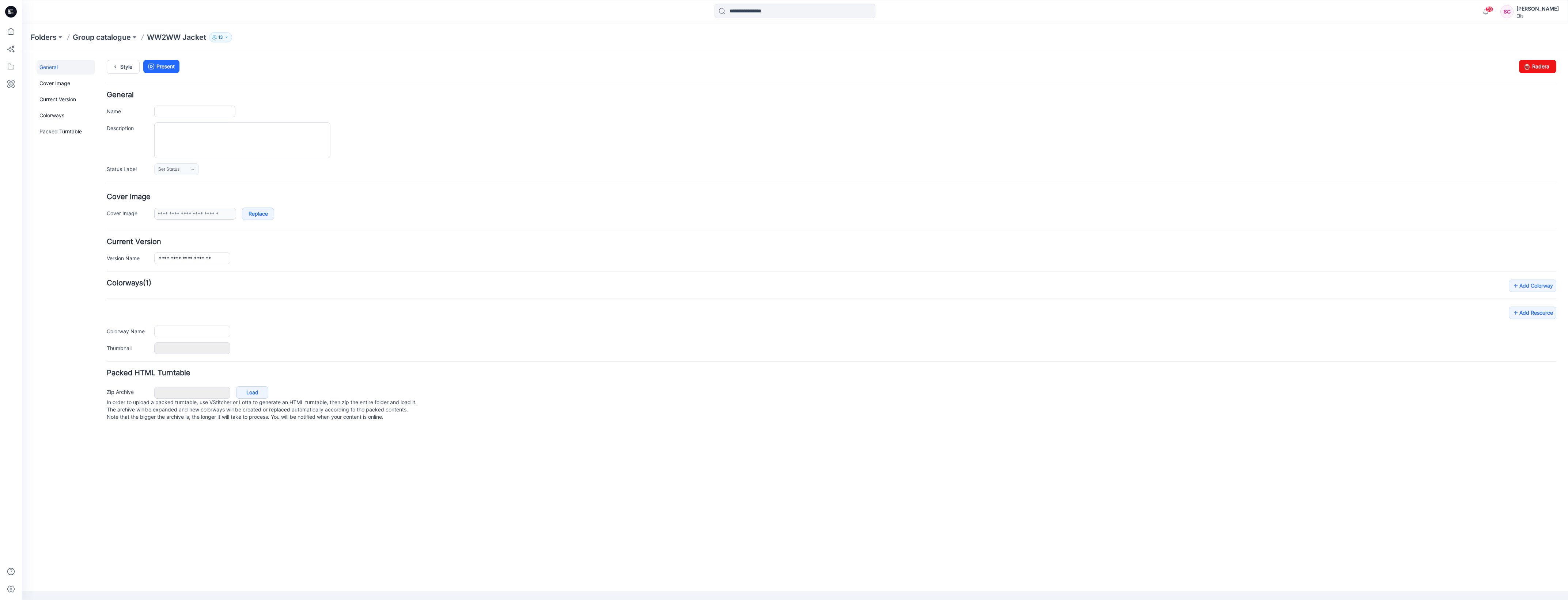
type input "**********"
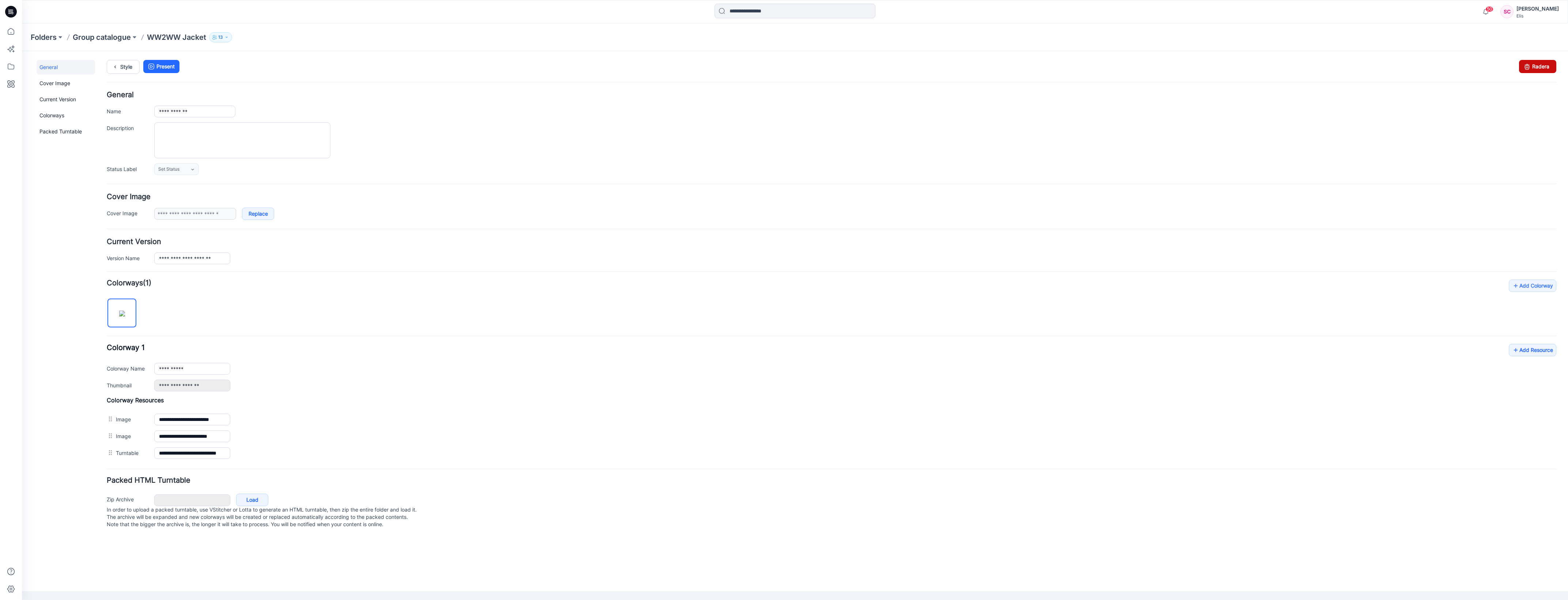
click at [1533, 66] on link "Radera" at bounding box center [1538, 66] width 37 height 13
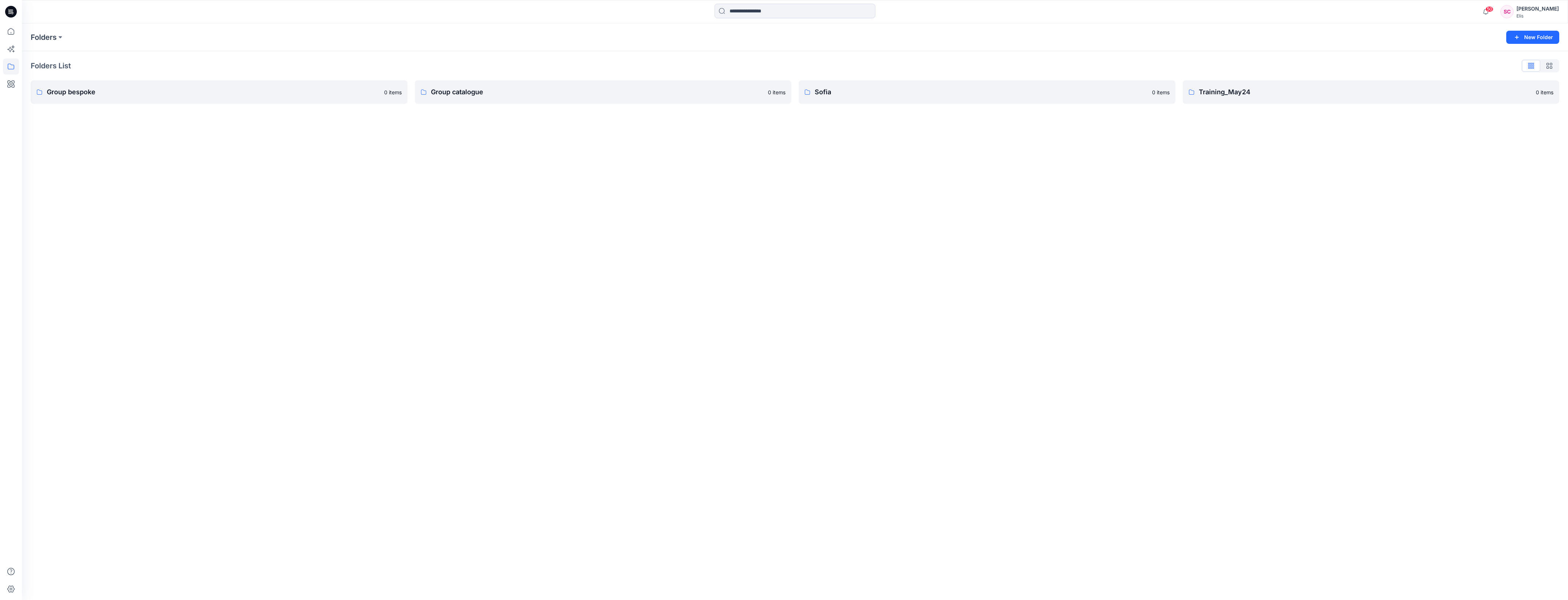
click at [474, 97] on link "Group catalogue 0 items" at bounding box center [603, 92] width 377 height 23
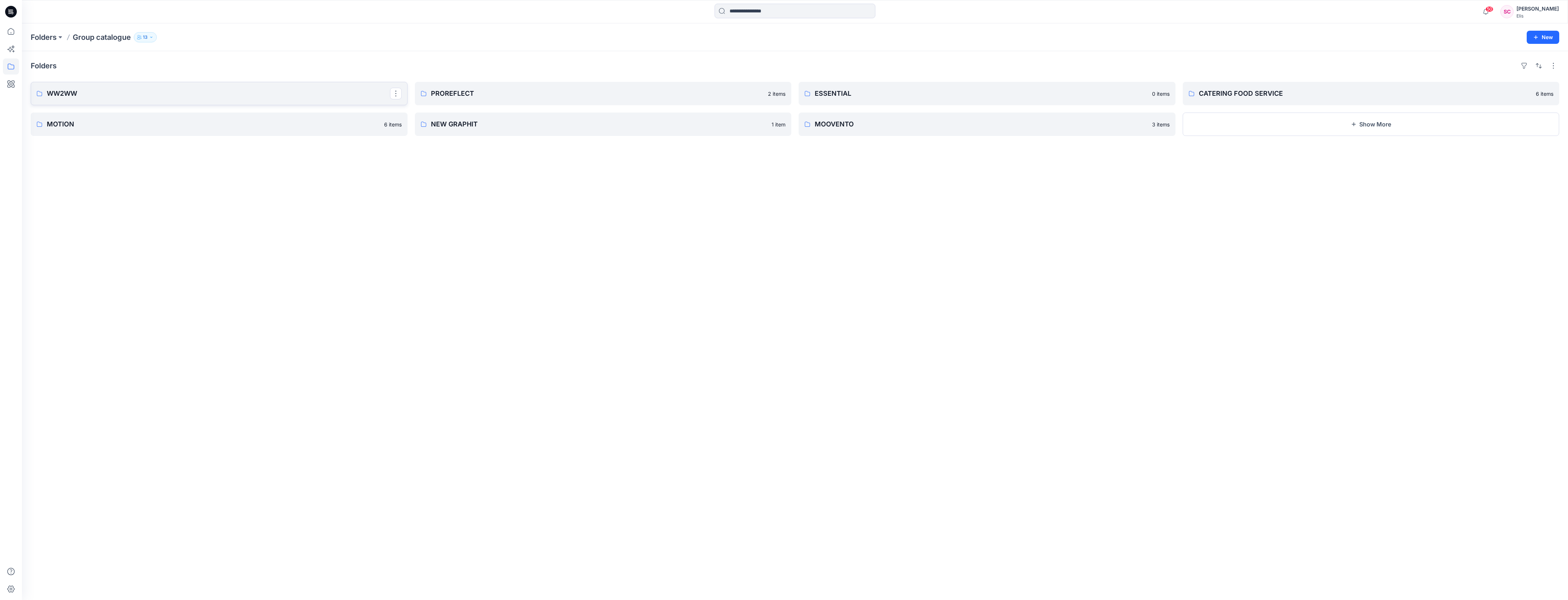
click at [148, 92] on p "WW2WW" at bounding box center [219, 93] width 343 height 10
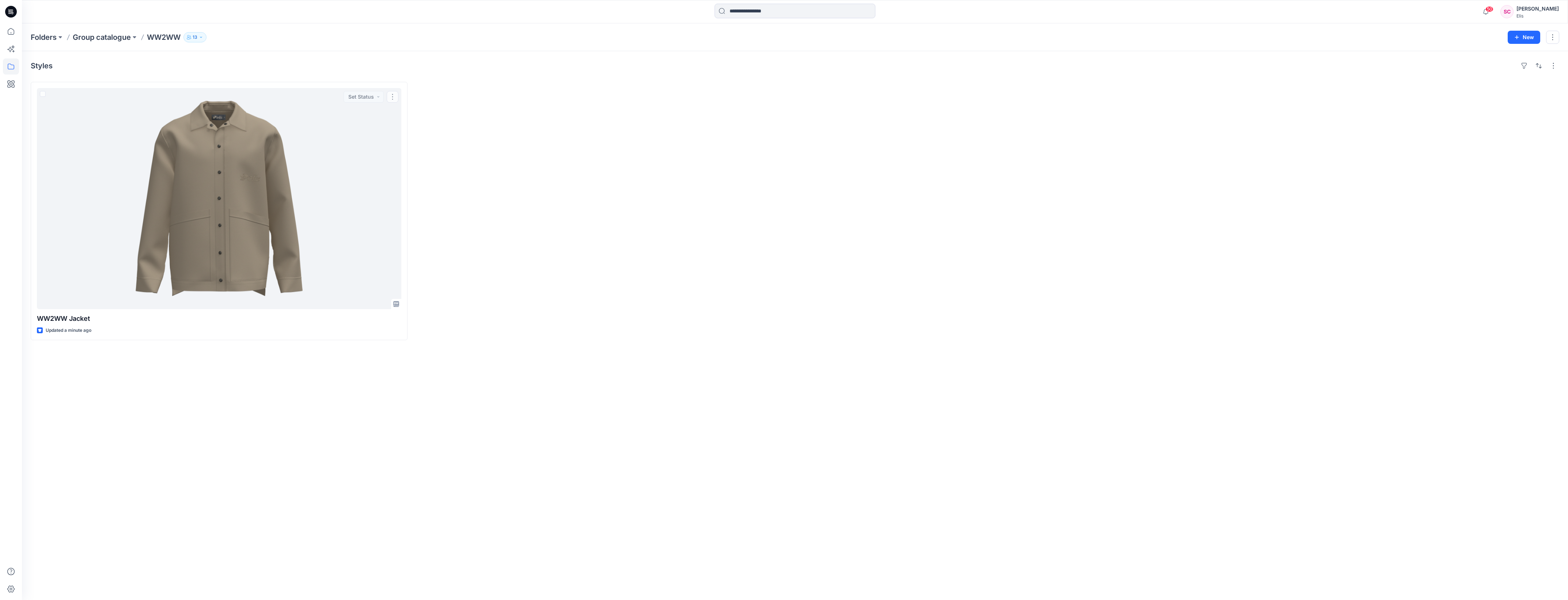
click at [539, 153] on div at bounding box center [603, 211] width 377 height 259
click at [12, 30] on icon at bounding box center [11, 31] width 16 height 16
